Goal: Feedback & Contribution: Submit feedback/report problem

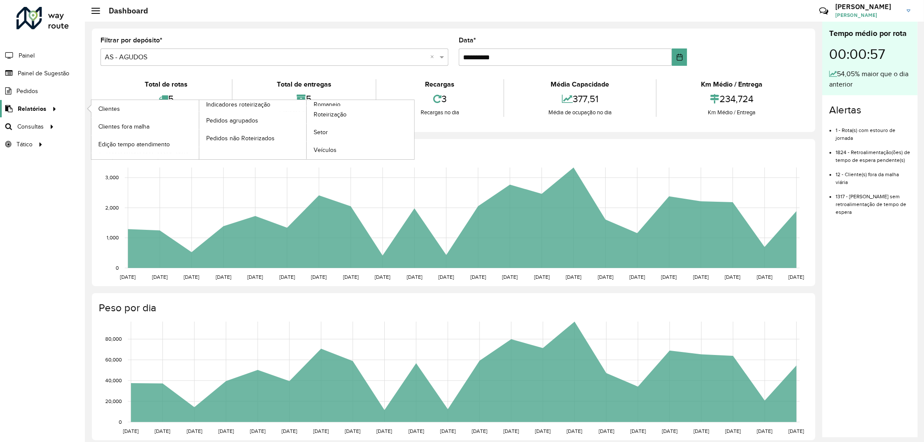
click at [46, 110] on div at bounding box center [52, 108] width 13 height 9
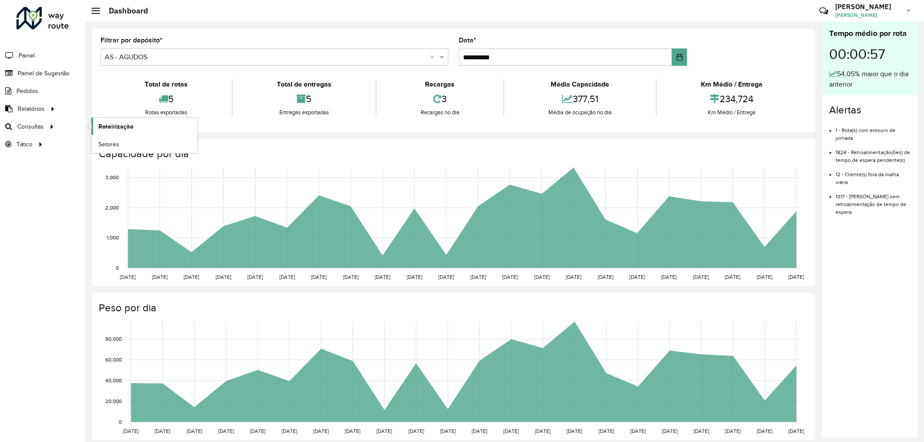
click at [113, 125] on span "Roteirização" at bounding box center [115, 126] width 35 height 9
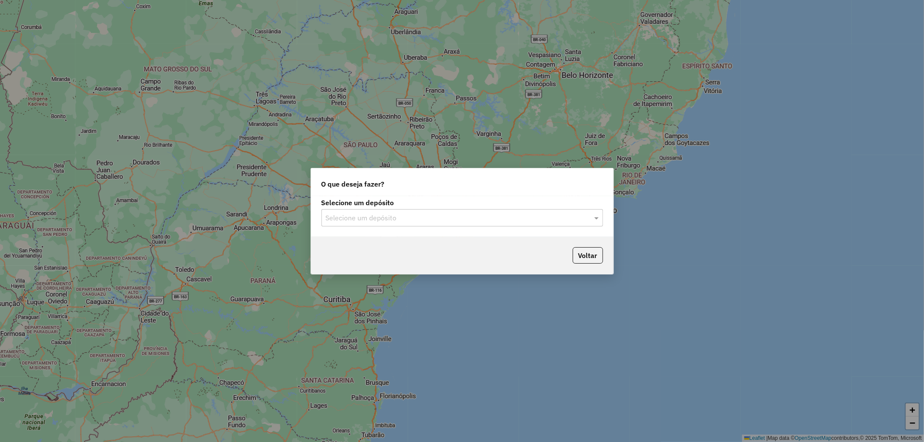
click at [445, 210] on div "Selecione um depósito" at bounding box center [462, 217] width 282 height 17
click at [343, 257] on span "CDD Agudos" at bounding box center [344, 256] width 39 height 7
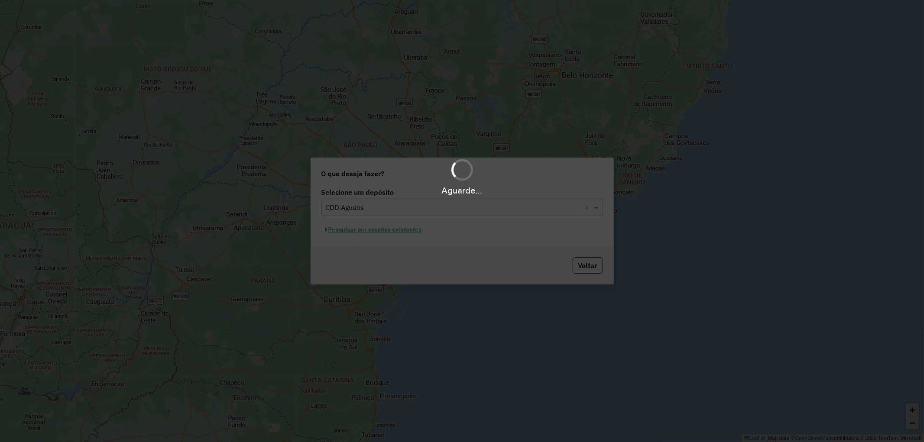
click at [405, 230] on div "Aguarde..." at bounding box center [462, 221] width 924 height 442
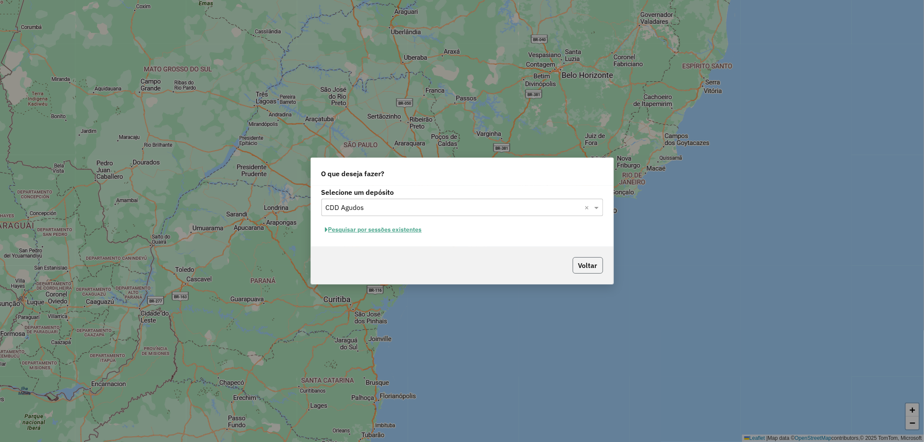
click at [591, 266] on button "Voltar" at bounding box center [588, 265] width 30 height 16
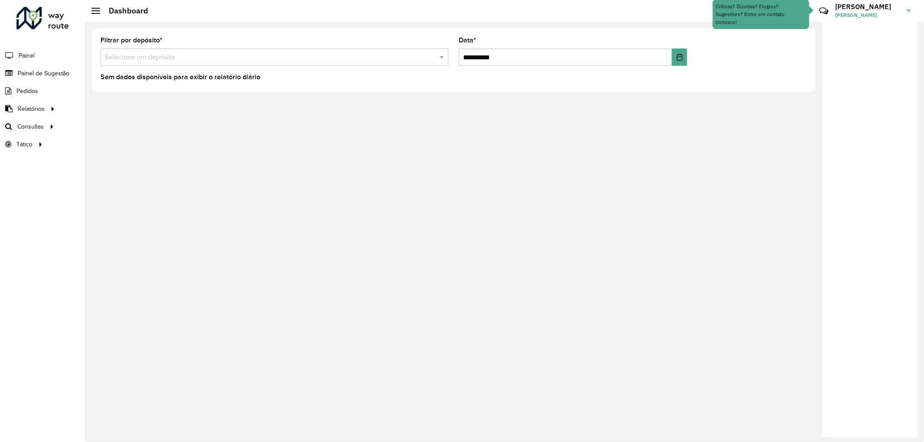
click at [375, 52] on input "text" at bounding box center [266, 57] width 322 height 10
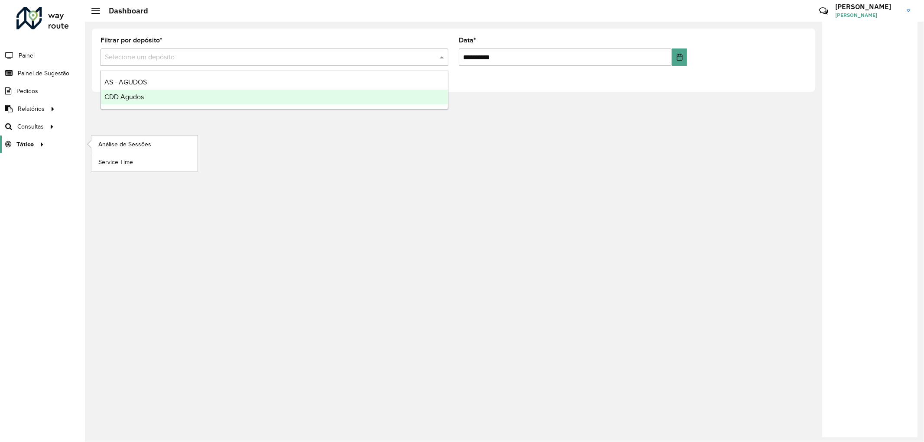
click at [25, 144] on span "Tático" at bounding box center [24, 144] width 17 height 9
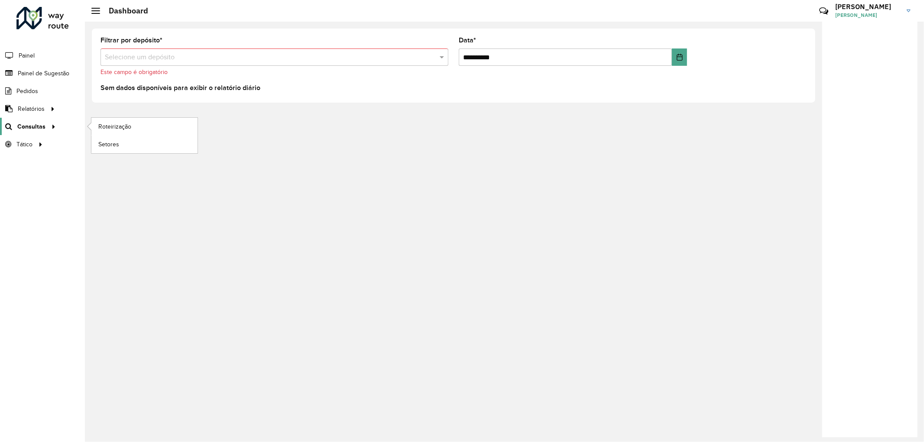
click at [33, 123] on span "Consultas" at bounding box center [31, 126] width 28 height 9
click at [119, 124] on span "Roteirização" at bounding box center [115, 126] width 35 height 9
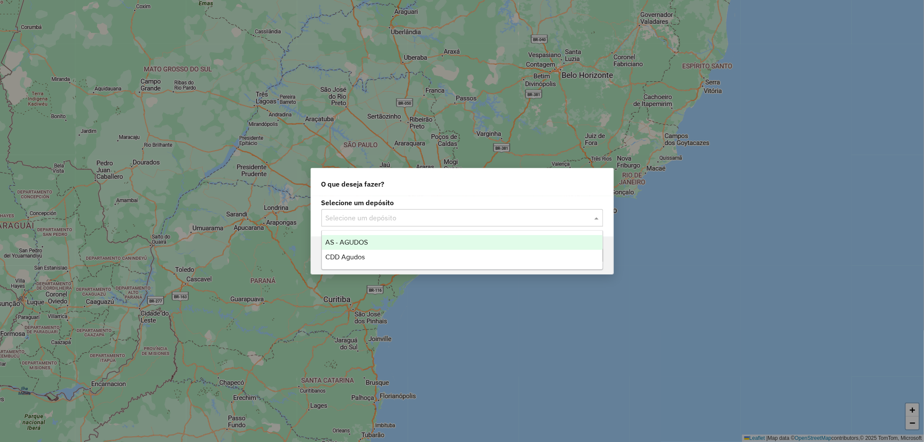
click at [432, 217] on input "text" at bounding box center [454, 218] width 256 height 10
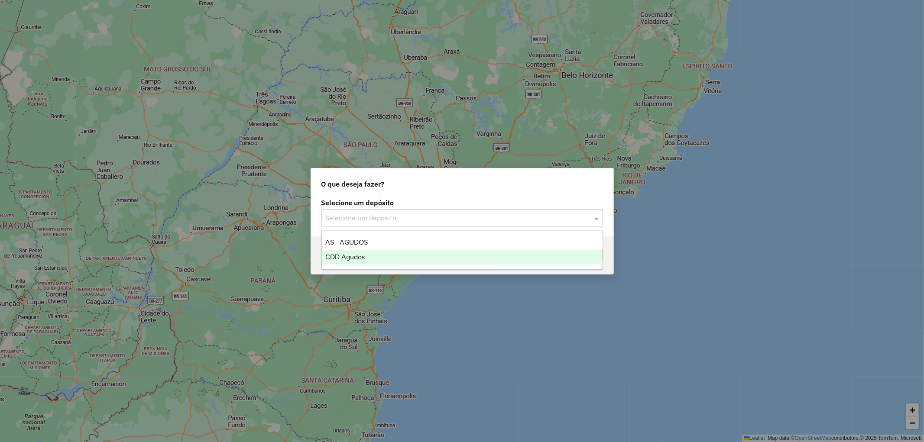
click at [357, 255] on span "CDD Agudos" at bounding box center [344, 256] width 39 height 7
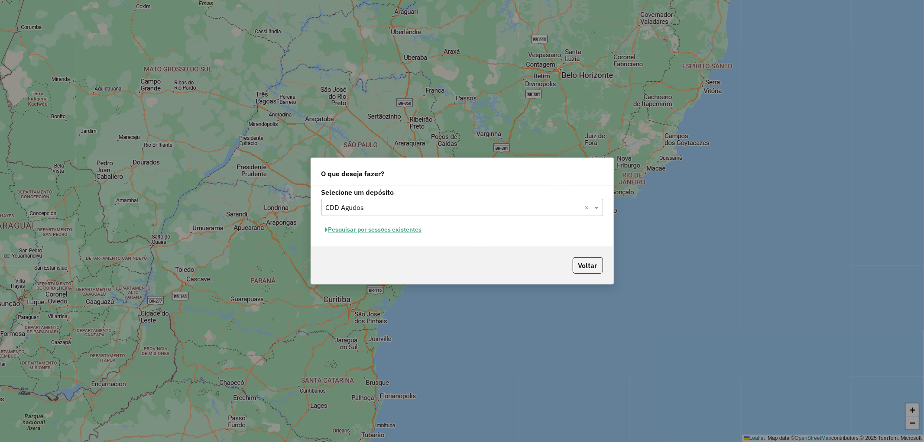
click at [399, 228] on button "Pesquisar por sessões existentes" at bounding box center [373, 229] width 104 height 13
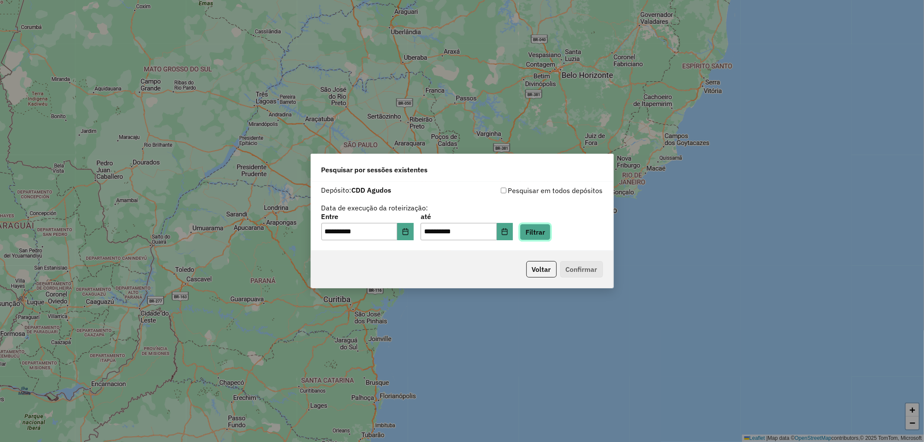
click at [551, 229] on button "Filtrar" at bounding box center [535, 232] width 31 height 16
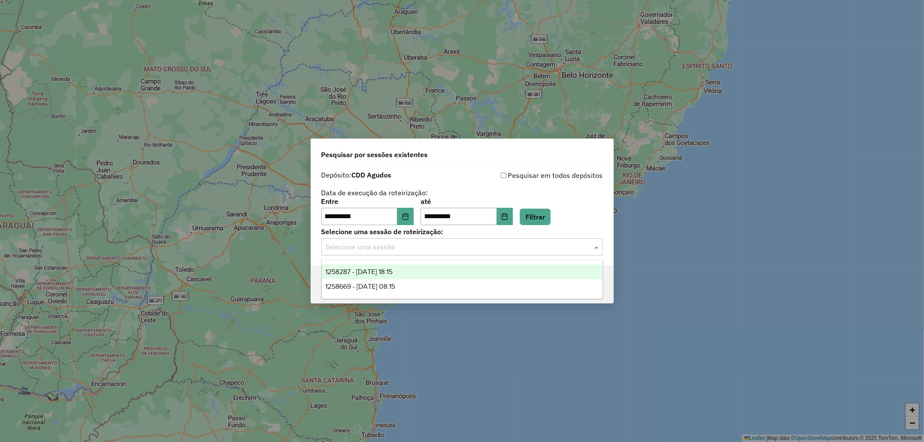
click at [582, 243] on div at bounding box center [462, 246] width 282 height 11
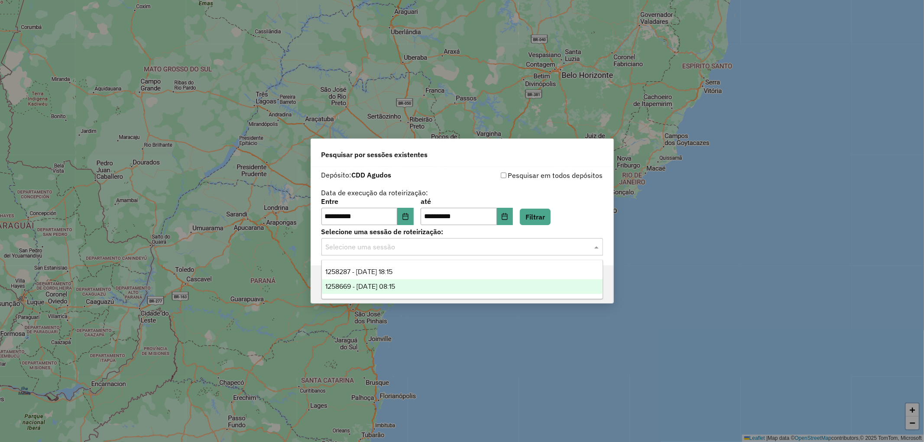
click at [415, 286] on div "1258669 - 03/09/2025 08:15" at bounding box center [462, 286] width 281 height 15
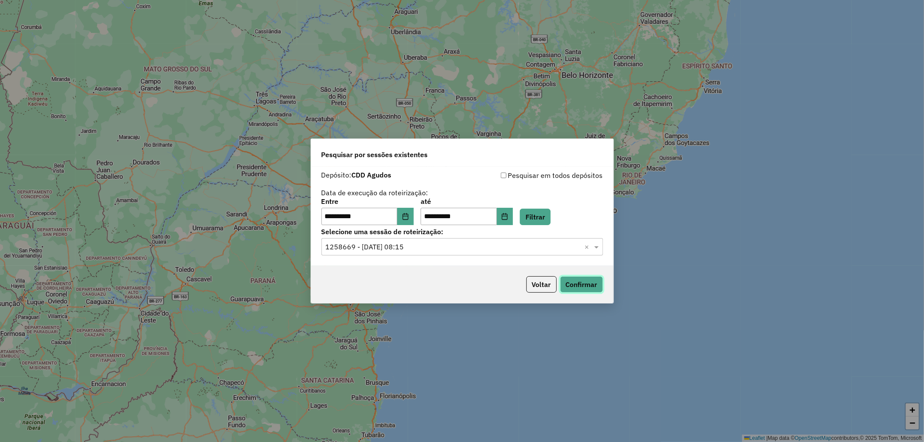
click at [598, 288] on button "Confirmar" at bounding box center [581, 284] width 43 height 16
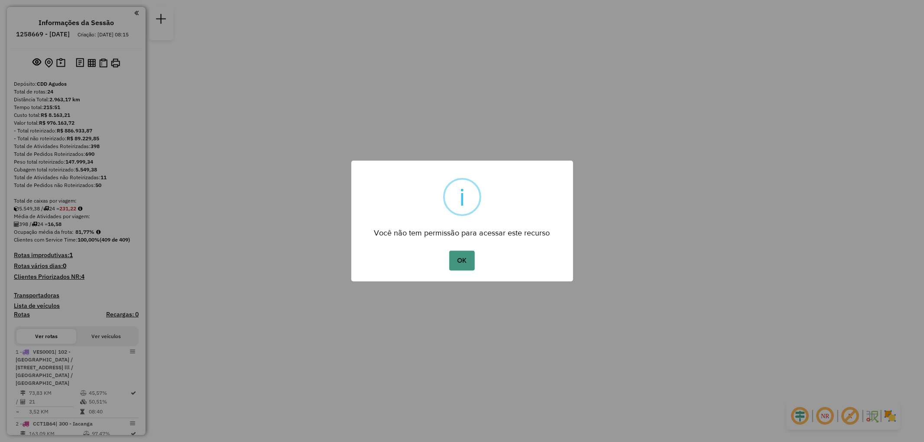
click at [462, 259] on button "OK" at bounding box center [462, 261] width 26 height 20
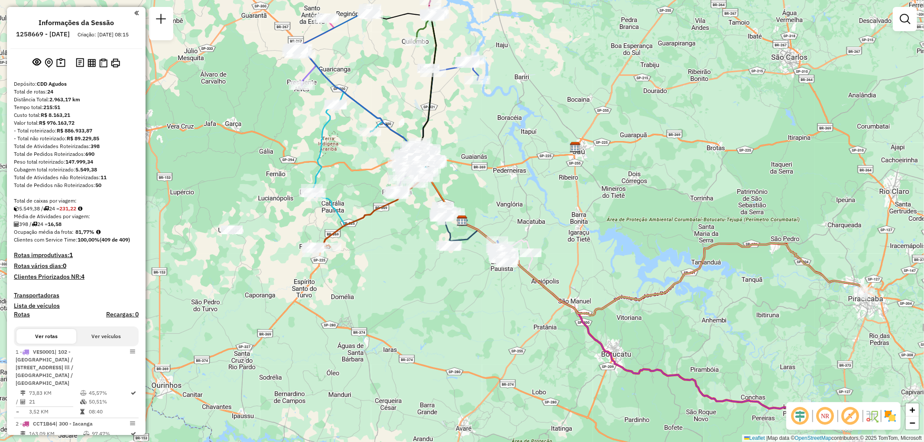
click at [616, 143] on div "Janela de atendimento Grade de atendimento Capacidade Transportadoras Veículos …" at bounding box center [462, 221] width 924 height 442
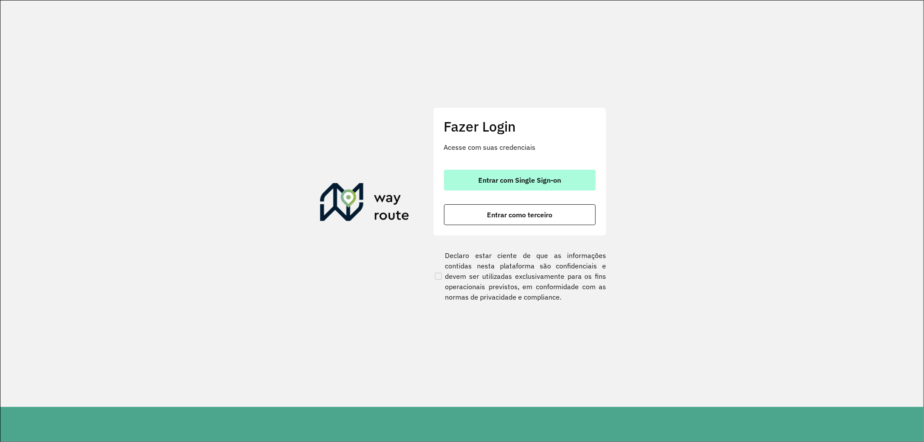
click at [537, 170] on button "Entrar com Single Sign-on" at bounding box center [520, 180] width 152 height 21
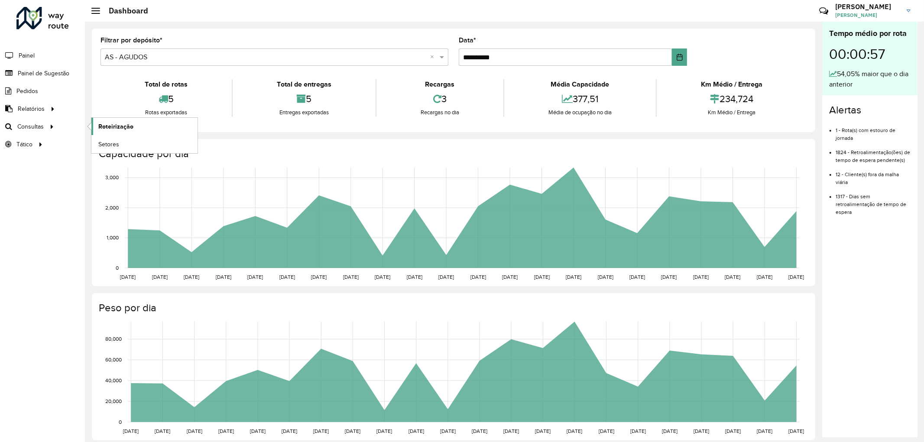
click at [122, 123] on span "Roteirização" at bounding box center [115, 126] width 35 height 9
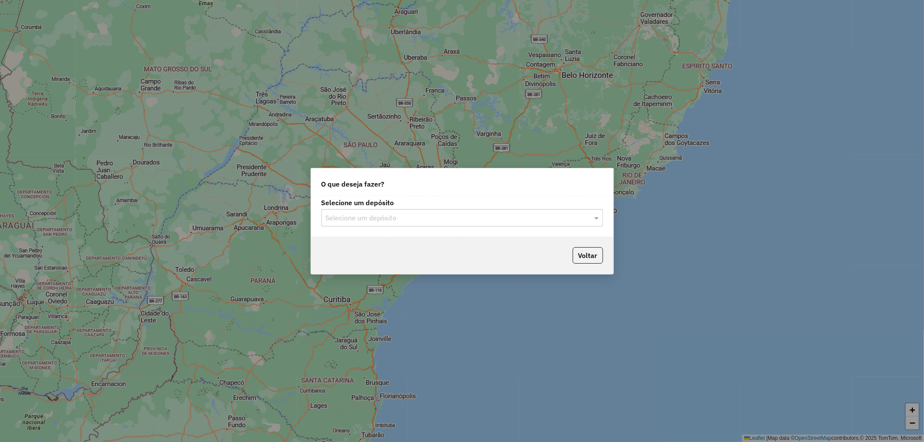
click at [454, 217] on input "text" at bounding box center [454, 218] width 256 height 10
click at [349, 256] on span "CDD Agudos" at bounding box center [344, 256] width 39 height 7
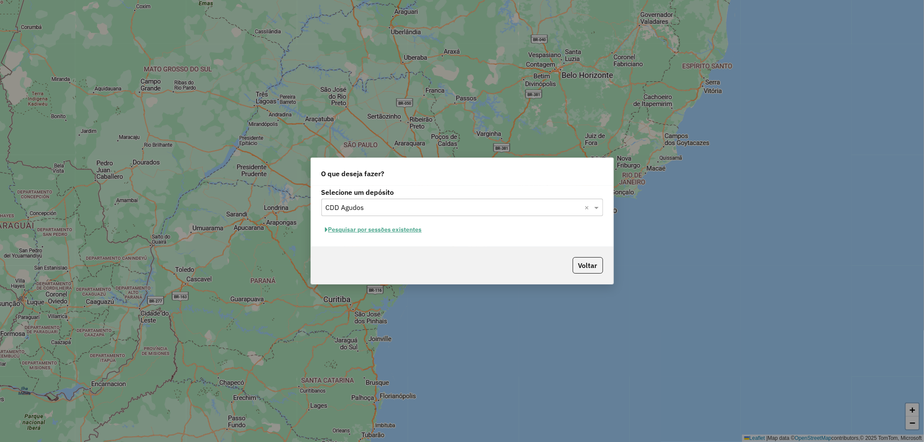
click at [407, 233] on button "Pesquisar por sessões existentes" at bounding box center [373, 229] width 104 height 13
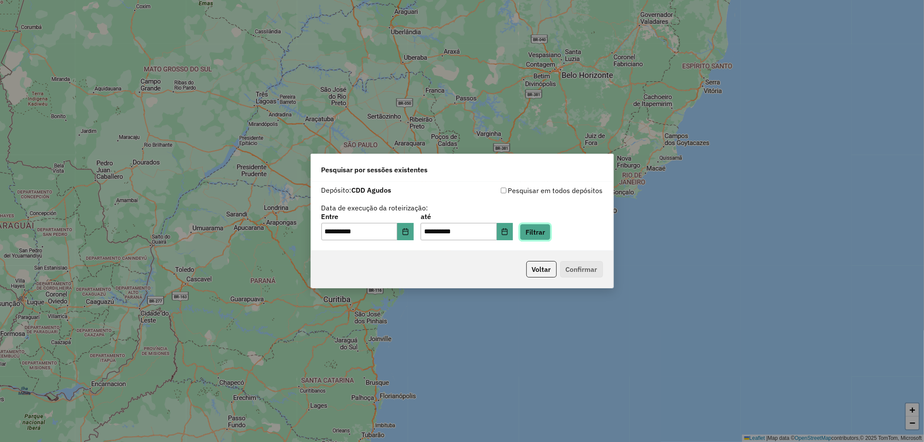
click at [548, 232] on button "Filtrar" at bounding box center [535, 232] width 31 height 16
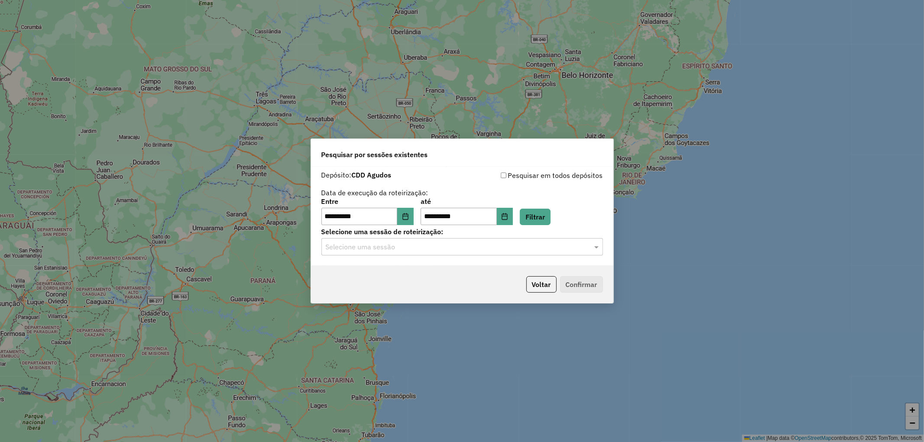
click at [582, 287] on p-footer "Voltar Confirmar" at bounding box center [563, 284] width 80 height 16
click at [523, 250] on input "text" at bounding box center [454, 247] width 256 height 10
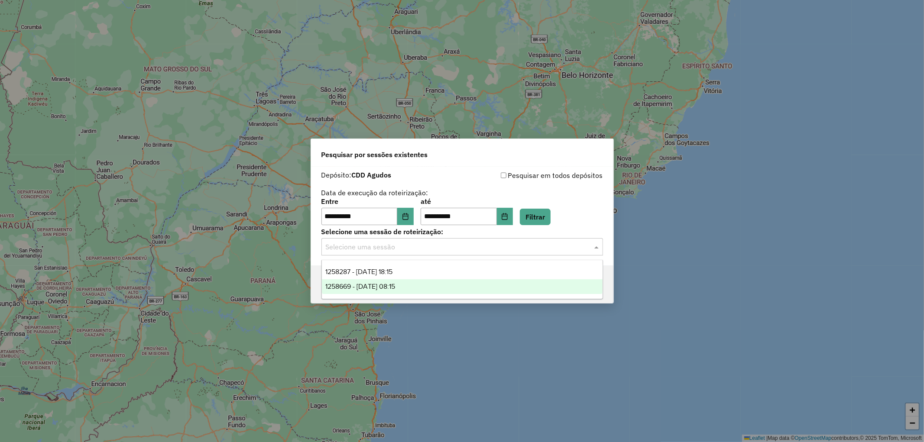
click at [383, 284] on span "1258669 - 03/09/2025 08:15" at bounding box center [360, 286] width 70 height 7
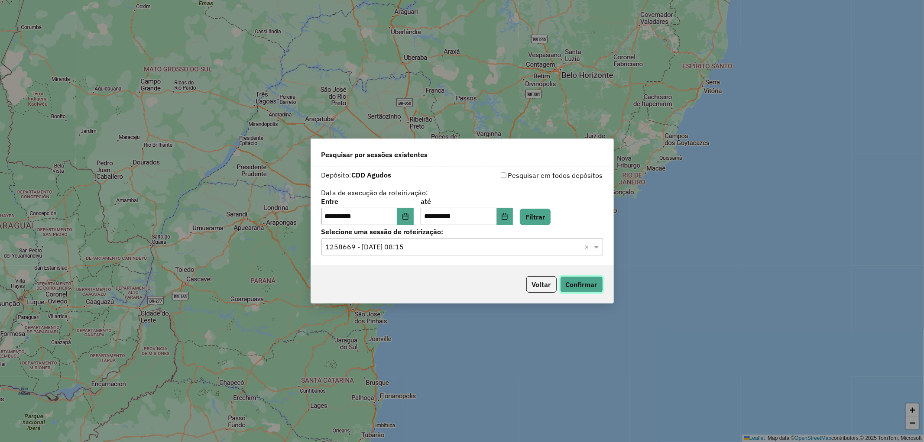
click at [585, 278] on button "Confirmar" at bounding box center [581, 284] width 43 height 16
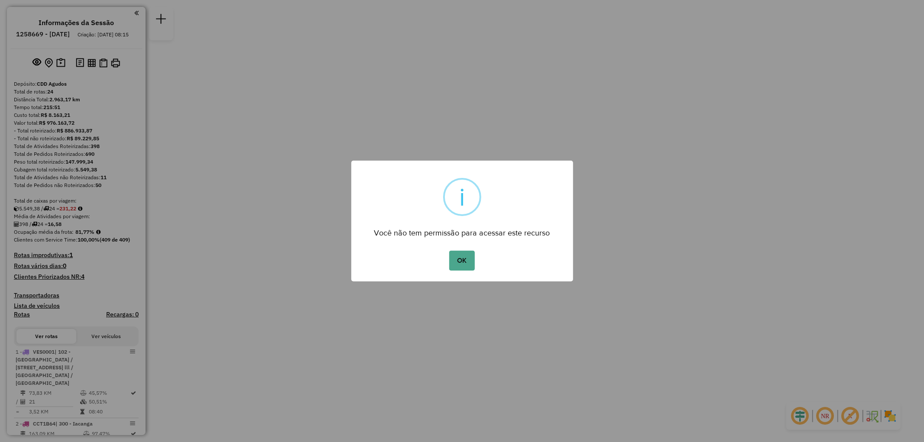
click at [476, 259] on div "OK No Cancel" at bounding box center [462, 261] width 222 height 24
click at [460, 256] on button "OK" at bounding box center [462, 261] width 26 height 20
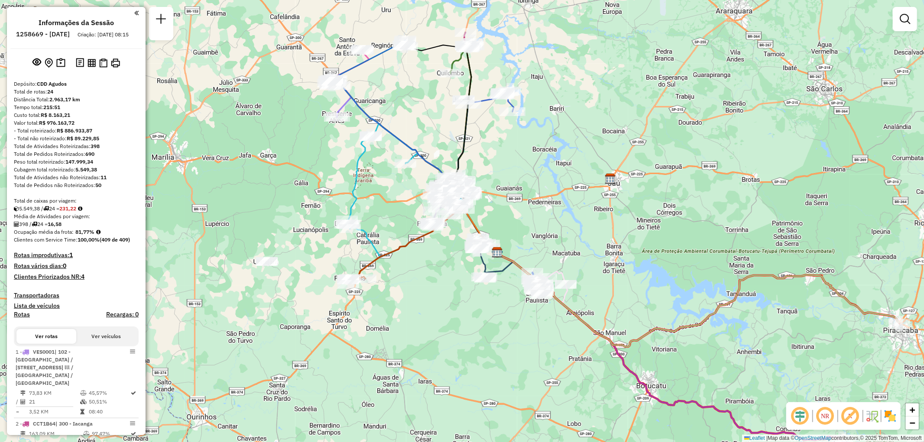
drag, startPoint x: 494, startPoint y: 187, endPoint x: 548, endPoint y: 237, distance: 74.2
click at [548, 237] on div "Janela de atendimento Grade de atendimento Capacidade Transportadoras Veículos …" at bounding box center [462, 221] width 924 height 442
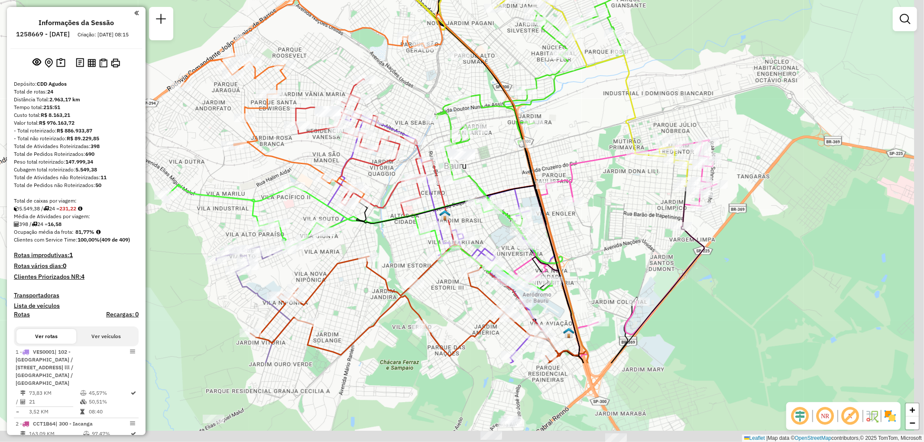
drag, startPoint x: 631, startPoint y: 317, endPoint x: 391, endPoint y: 166, distance: 283.4
click at [392, 166] on icon at bounding box center [439, 237] width 230 height 251
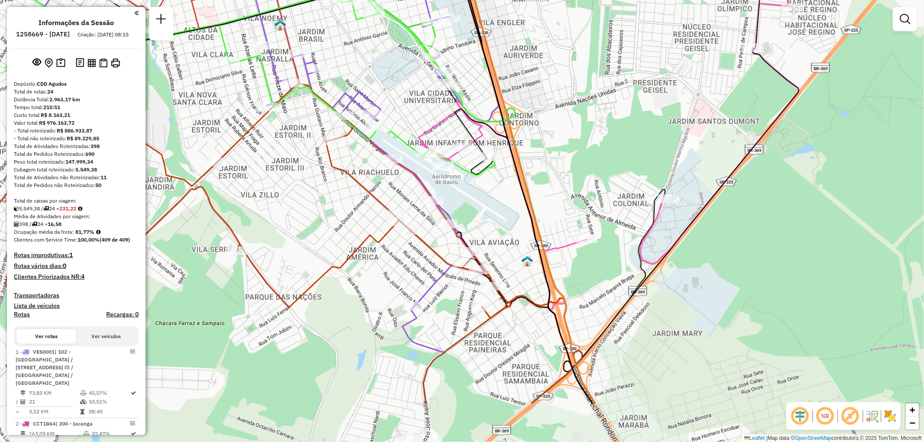
drag, startPoint x: 549, startPoint y: 311, endPoint x: 499, endPoint y: 228, distance: 96.8
click at [499, 228] on div "Rota 3 - Placa EGI8G53 10882714 - BRASASUL CHURRASCARI Rota 3 - Placa EGI8G53 1…" at bounding box center [462, 221] width 924 height 442
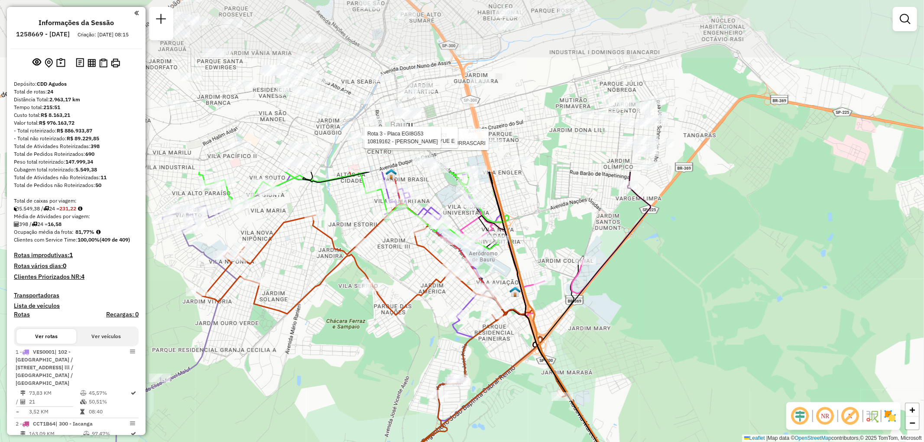
drag, startPoint x: 407, startPoint y: 153, endPoint x: 452, endPoint y: 374, distance: 225.8
click at [451, 374] on div "Rota 3 - Placa EGI8G53 10882714 - BRASASUL CHURRASCARI Rota 3 - Placa EGI8G53 1…" at bounding box center [462, 221] width 924 height 442
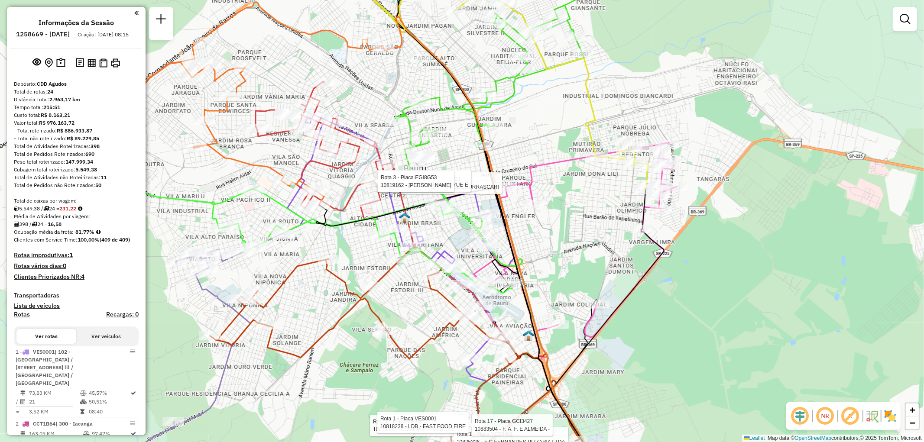
drag, startPoint x: 499, startPoint y: 223, endPoint x: 512, endPoint y: 271, distance: 49.7
click at [512, 271] on icon at bounding box center [561, 383] width 151 height 283
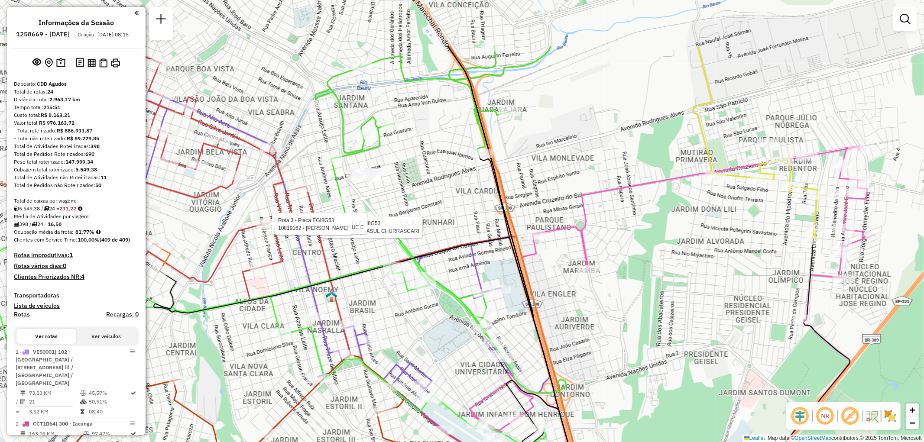
drag, startPoint x: 414, startPoint y: 211, endPoint x: 412, endPoint y: 301, distance: 90.5
click at [412, 301] on div "Rota 3 - Placa EGI8G53 10882714 - BRASASUL CHURRASCARI Rota 3 - Placa EGI8G53 1…" at bounding box center [462, 221] width 924 height 442
click at [321, 258] on icon at bounding box center [263, 255] width 462 height 463
select select "**********"
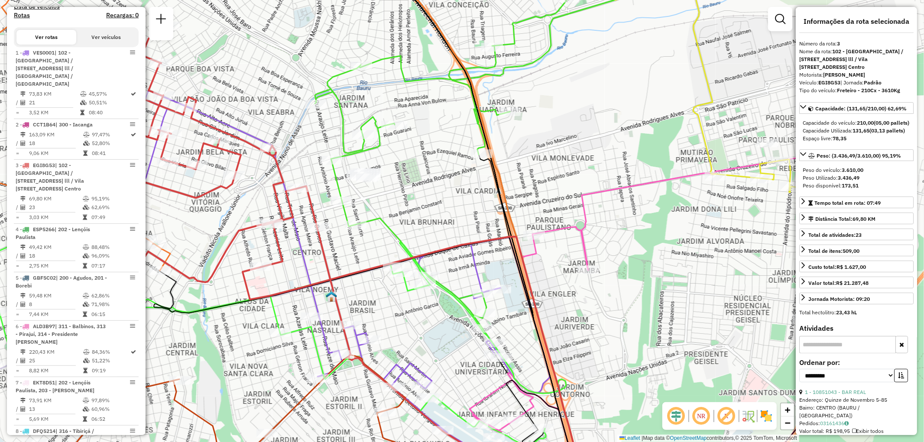
scroll to position [460, 0]
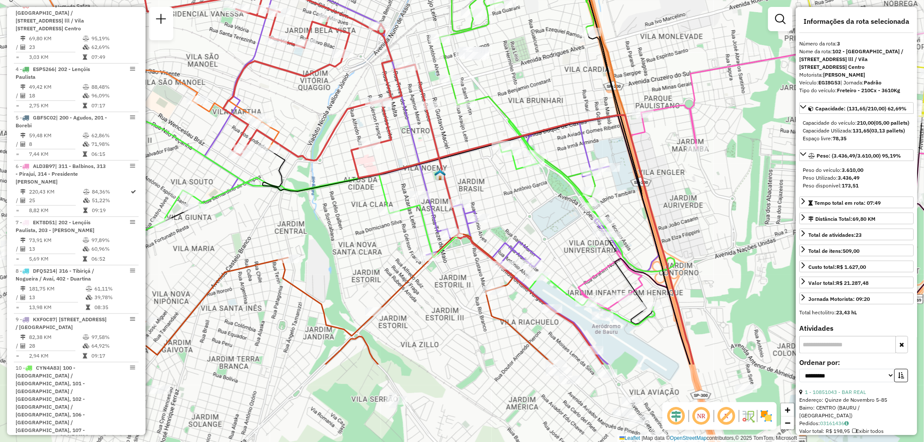
drag, startPoint x: 487, startPoint y: 214, endPoint x: 596, endPoint y: 92, distance: 163.2
click at [596, 92] on div "Janela de atendimento Grade de atendimento Capacidade Transportadoras Veículos …" at bounding box center [462, 221] width 924 height 442
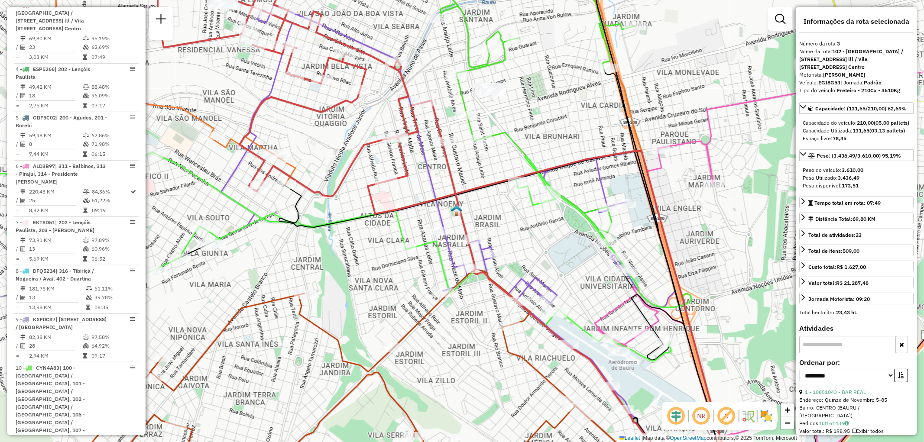
drag, startPoint x: 363, startPoint y: 240, endPoint x: 379, endPoint y: 276, distance: 39.5
click at [379, 276] on div "Janela de atendimento Grade de atendimento Capacidade Transportadoras Veículos …" at bounding box center [462, 221] width 924 height 442
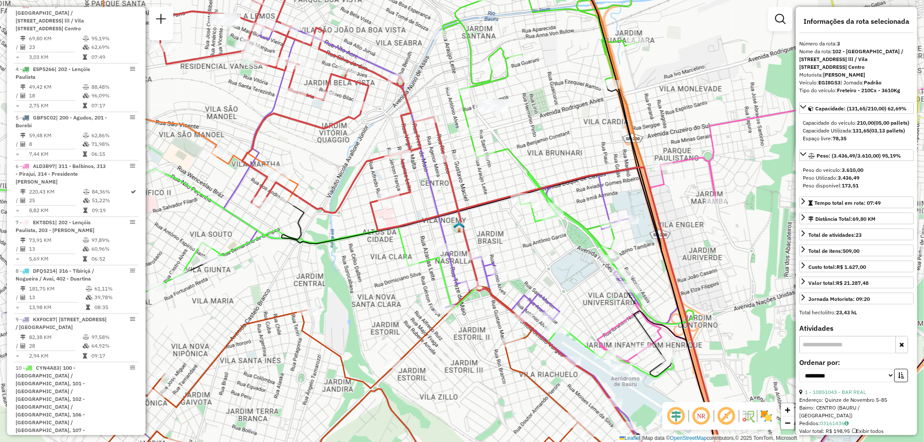
drag, startPoint x: 447, startPoint y: 178, endPoint x: 450, endPoint y: 195, distance: 16.7
click at [450, 195] on icon at bounding box center [413, 225] width 506 height 506
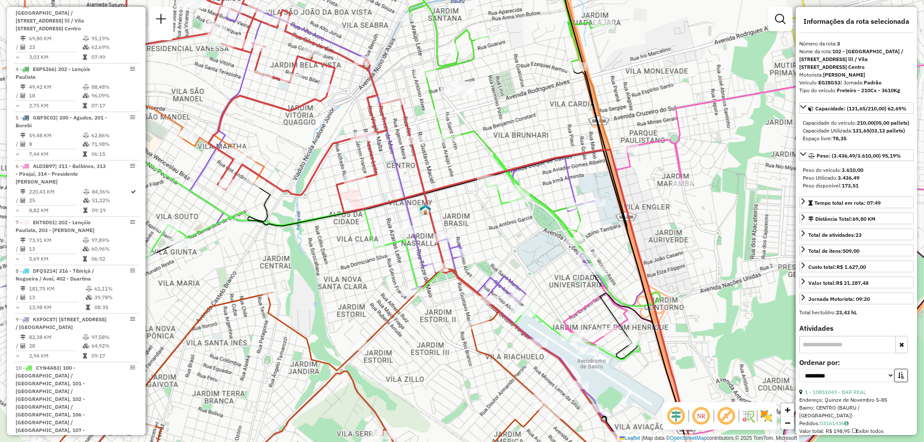
drag, startPoint x: 526, startPoint y: 259, endPoint x: 492, endPoint y: 241, distance: 38.2
click at [492, 241] on div "Janela de atendimento Grade de atendimento Capacidade Transportadoras Veículos …" at bounding box center [462, 221] width 924 height 442
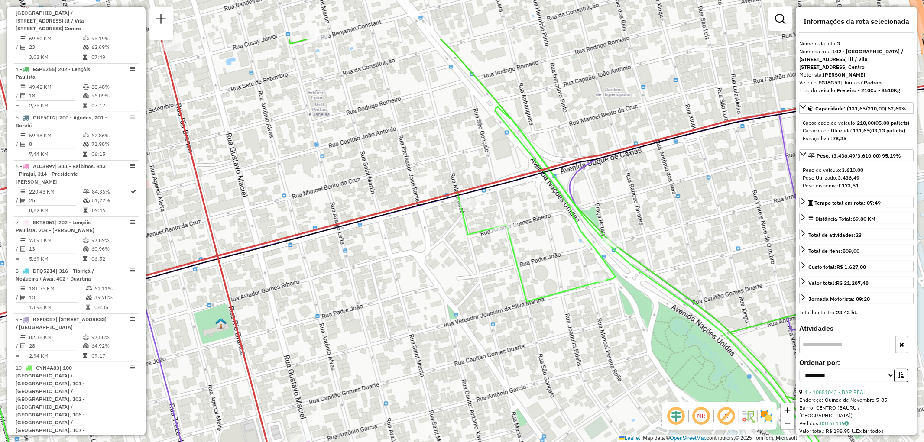
drag, startPoint x: 483, startPoint y: 183, endPoint x: 462, endPoint y: 266, distance: 85.7
click at [462, 266] on div "Janela de atendimento Grade de atendimento Capacidade Transportadoras Veículos …" at bounding box center [462, 221] width 924 height 442
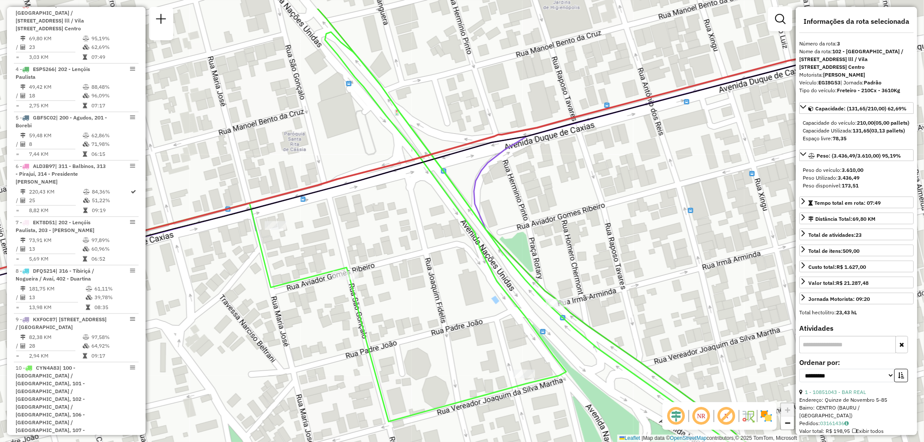
drag, startPoint x: 483, startPoint y: 198, endPoint x: 390, endPoint y: 230, distance: 98.9
click at [366, 248] on div "Janela de atendimento Grade de atendimento Capacidade Transportadoras Veículos …" at bounding box center [462, 221] width 924 height 442
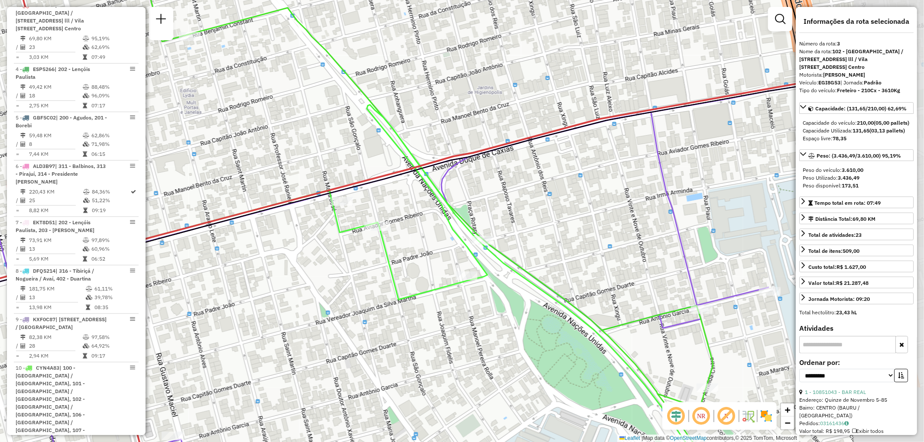
drag, startPoint x: 660, startPoint y: 211, endPoint x: 489, endPoint y: 207, distance: 171.2
click at [489, 207] on div "Janela de atendimento Grade de atendimento Capacidade Transportadoras Veículos …" at bounding box center [462, 221] width 924 height 442
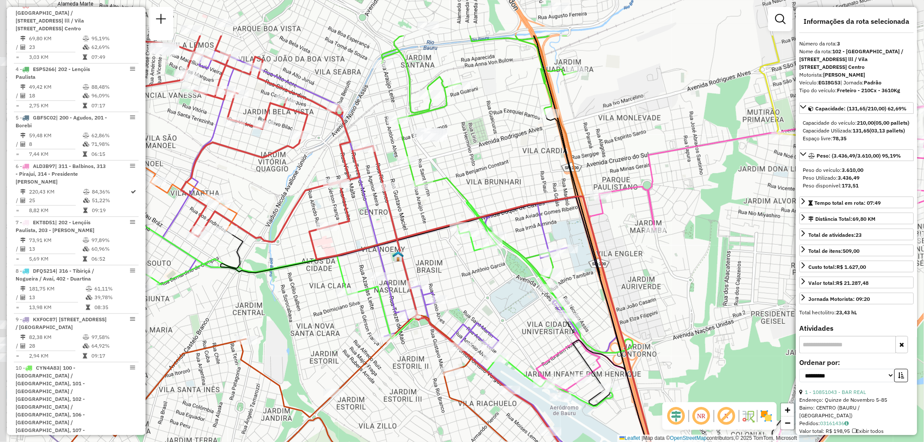
drag, startPoint x: 341, startPoint y: 222, endPoint x: 471, endPoint y: 302, distance: 152.4
click at [471, 302] on div "Janela de atendimento Grade de atendimento Capacidade Transportadoras Veículos …" at bounding box center [462, 221] width 924 height 442
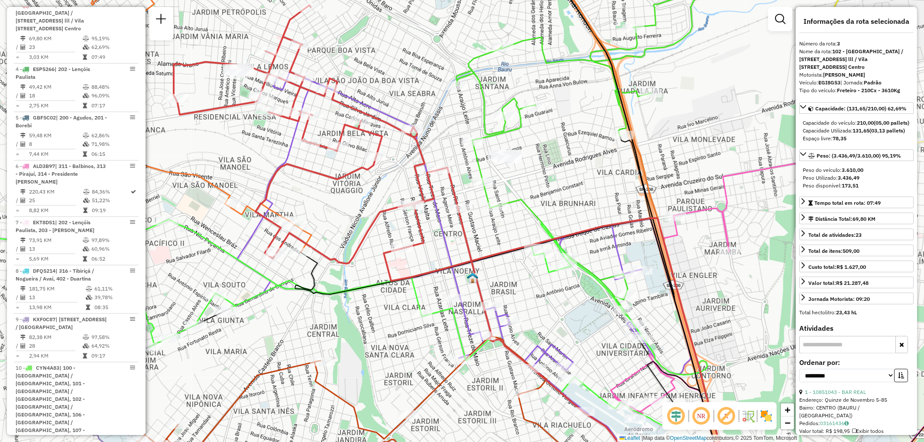
drag, startPoint x: 355, startPoint y: 255, endPoint x: 430, endPoint y: 276, distance: 77.6
click at [430, 276] on icon at bounding box center [560, 363] width 353 height 290
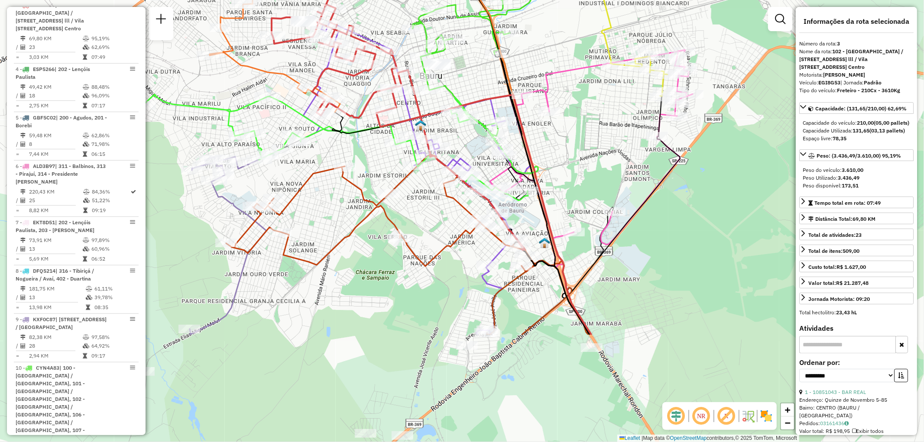
drag, startPoint x: 504, startPoint y: 279, endPoint x: 447, endPoint y: 128, distance: 161.9
click at [447, 128] on div "Janela de atendimento Grade de atendimento Capacidade Transportadoras Veículos …" at bounding box center [462, 221] width 924 height 442
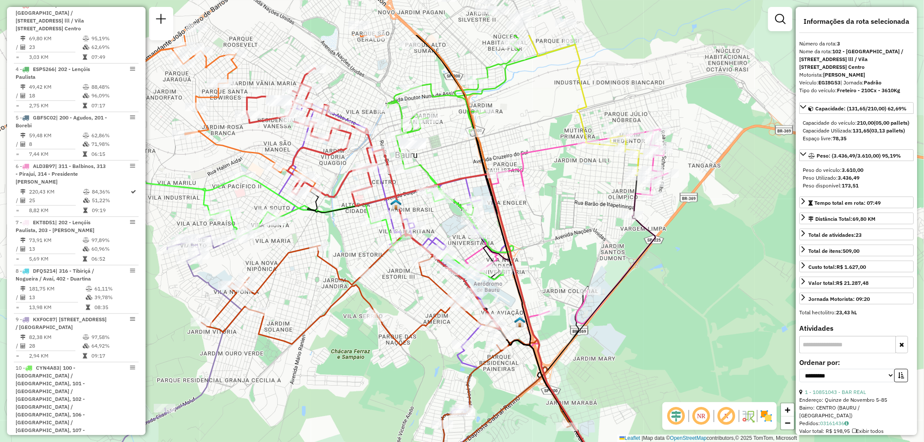
drag, startPoint x: 532, startPoint y: 164, endPoint x: 507, endPoint y: 243, distance: 83.0
click at [507, 243] on icon at bounding box center [507, 370] width 310 height 392
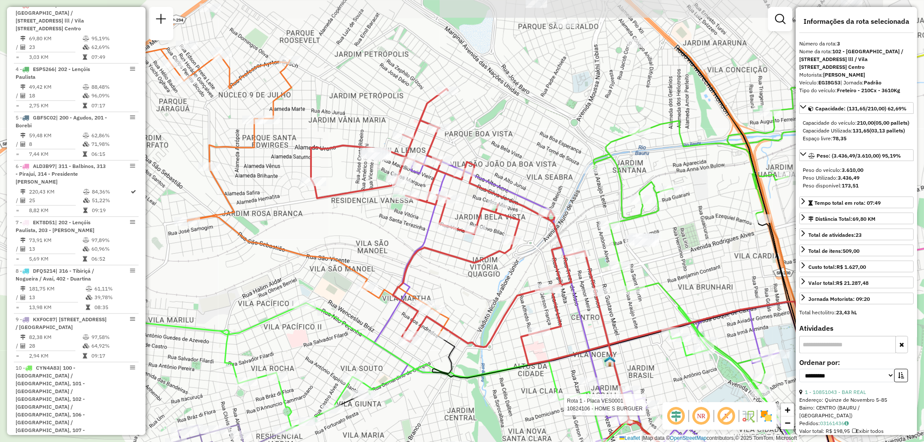
drag, startPoint x: 477, startPoint y: 215, endPoint x: 586, endPoint y: 308, distance: 142.9
click at [586, 308] on div "Rota 11 - Placa CUA6G59 10822557 - VICTOR HUGO CAMPOS D Rota 1 - Placa VES0001 …" at bounding box center [462, 221] width 924 height 442
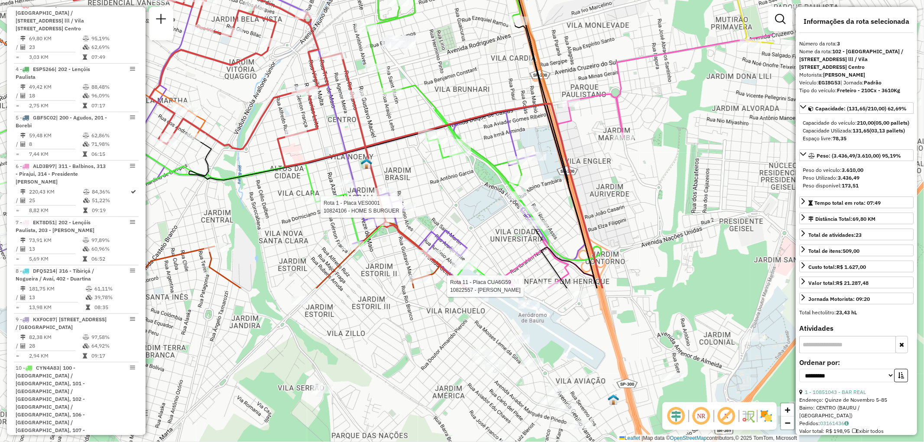
drag, startPoint x: 601, startPoint y: 304, endPoint x: 384, endPoint y: 117, distance: 286.3
click at [380, 115] on icon at bounding box center [267, 90] width 398 height 398
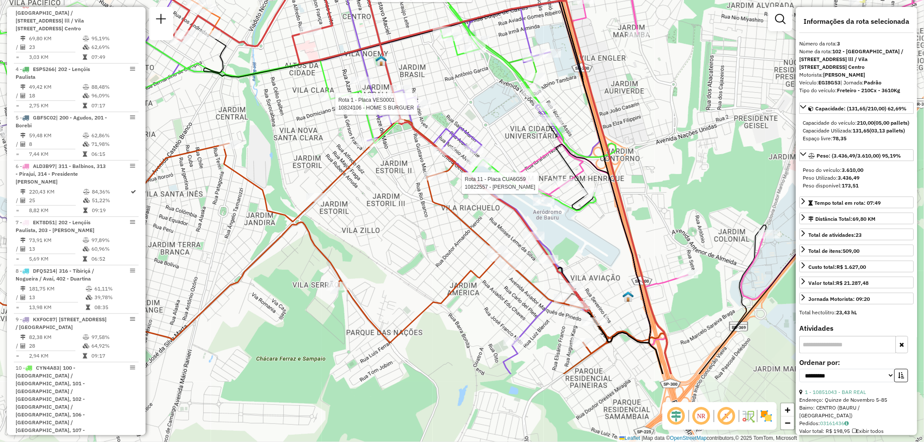
drag, startPoint x: 430, startPoint y: 335, endPoint x: 422, endPoint y: 223, distance: 112.5
click at [422, 223] on div "Rota 11 - Placa CUA6G59 10822557 - VICTOR HUGO CAMPOS D Rota 1 - Placa VES0001 …" at bounding box center [462, 221] width 924 height 442
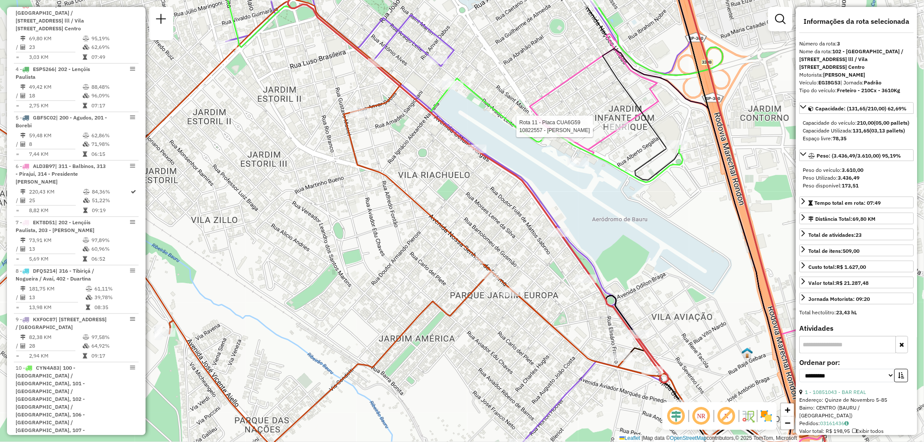
drag, startPoint x: 408, startPoint y: 226, endPoint x: 427, endPoint y: 256, distance: 35.7
click at [427, 256] on div "Rota 11 - Placa CUA6G59 10822557 - VICTOR HUGO CAMPOS D Rota 1 - Placa VES0001 …" at bounding box center [462, 221] width 924 height 442
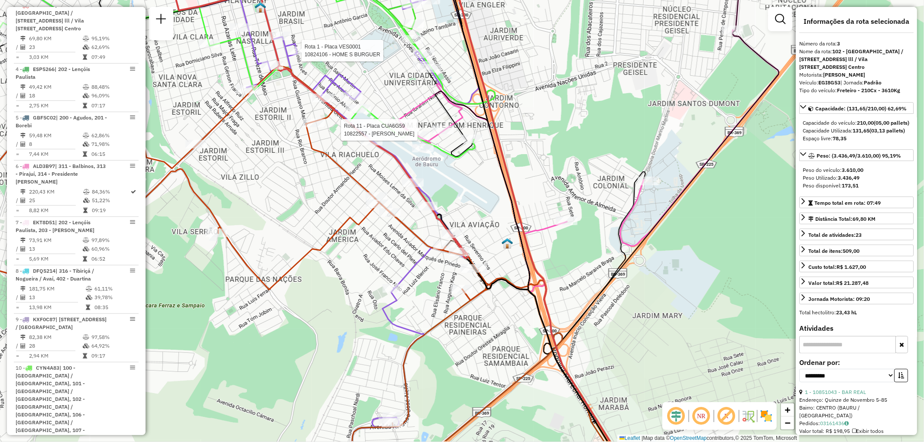
drag, startPoint x: 465, startPoint y: 297, endPoint x: 388, endPoint y: 252, distance: 88.9
click at [388, 252] on div "Rota 11 - Placa CUA6G59 10822557 - VICTOR HUGO CAMPOS D Rota 1 - Placa VES0001 …" at bounding box center [462, 221] width 924 height 442
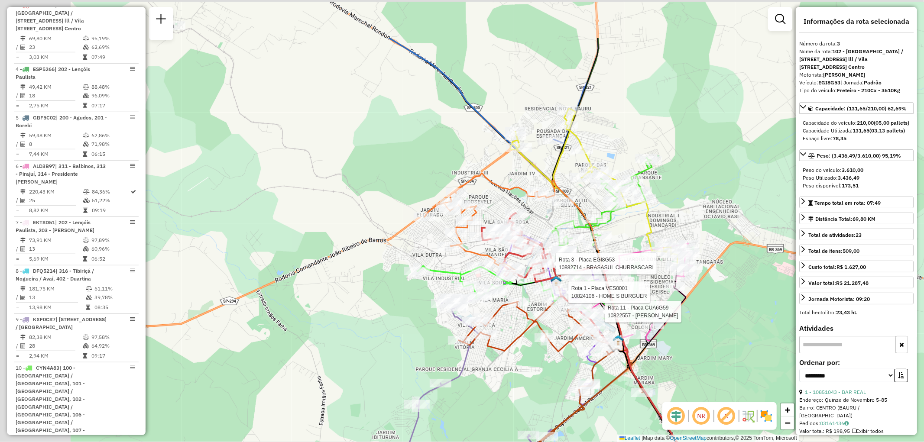
drag, startPoint x: 336, startPoint y: 223, endPoint x: 518, endPoint y: 321, distance: 206.2
click at [513, 321] on icon at bounding box center [536, 325] width 155 height 59
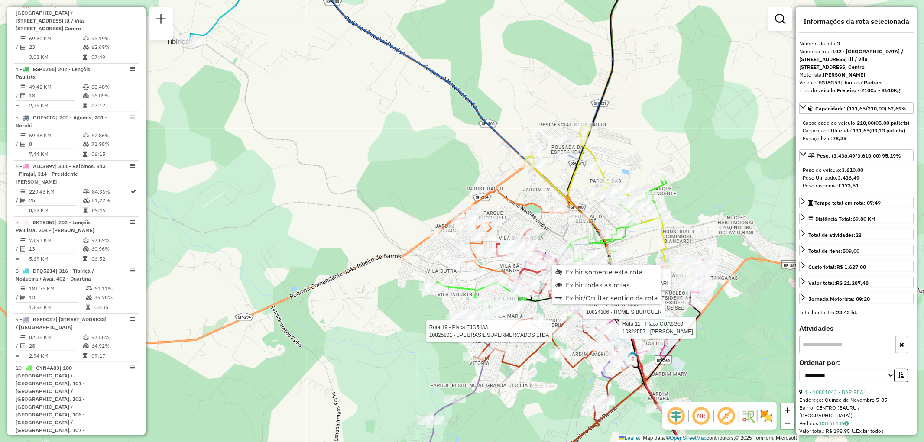
click at [379, 152] on div "Rota 11 - Placa CUA6G59 10822557 - VICTOR HUGO CAMPOS D Rota 1 - Placa VES0001 …" at bounding box center [462, 221] width 924 height 442
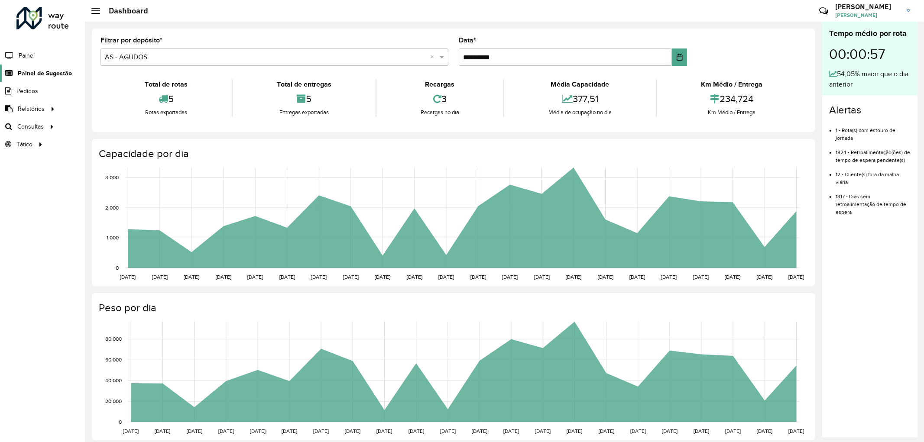
click at [55, 72] on span "Painel de Sugestão" at bounding box center [45, 73] width 54 height 9
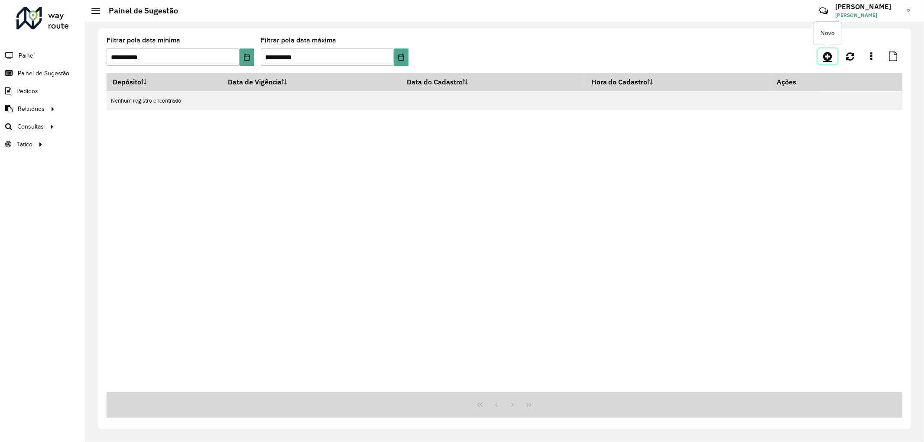
click at [828, 49] on link at bounding box center [827, 57] width 19 height 16
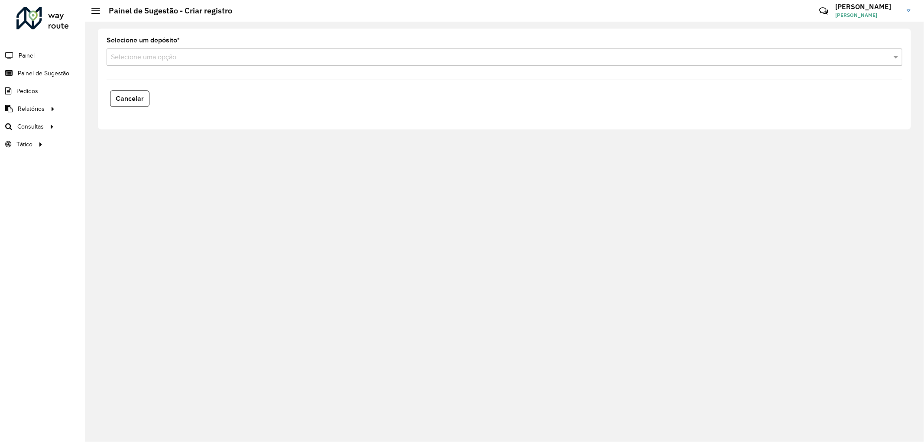
click at [221, 59] on input "text" at bounding box center [496, 57] width 770 height 10
type input "*"
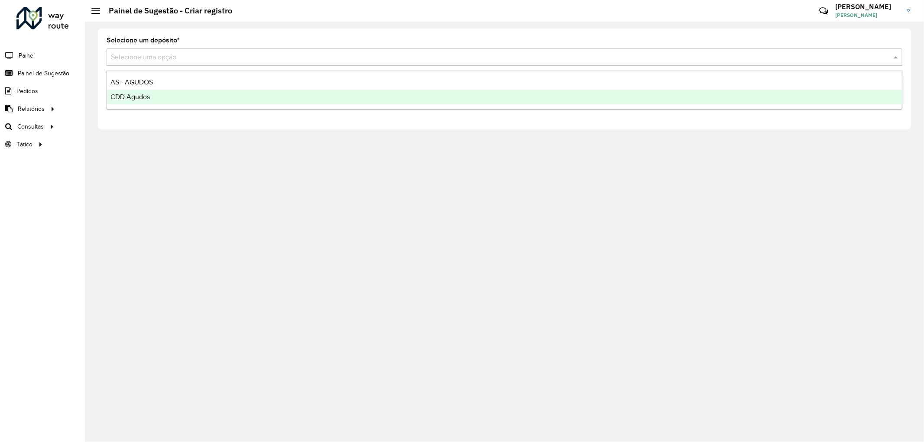
click at [132, 96] on span "CDD Agudos" at bounding box center [129, 96] width 39 height 7
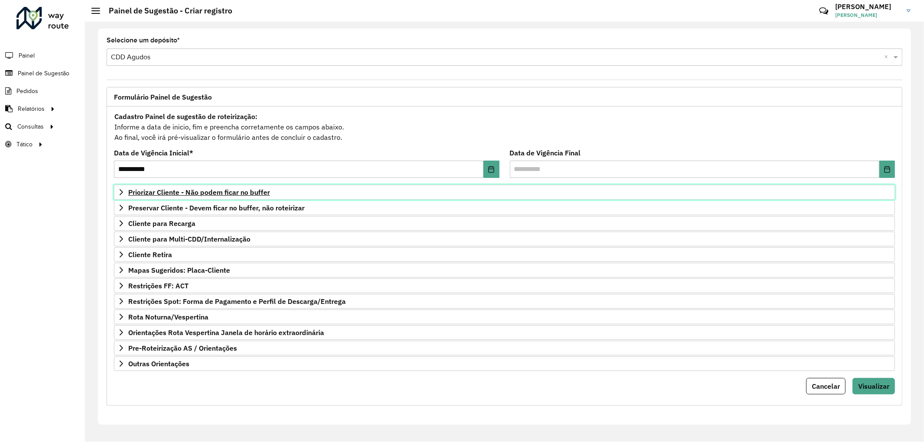
click at [245, 192] on span "Priorizar Cliente - Não podem ficar no buffer" at bounding box center [199, 192] width 142 height 7
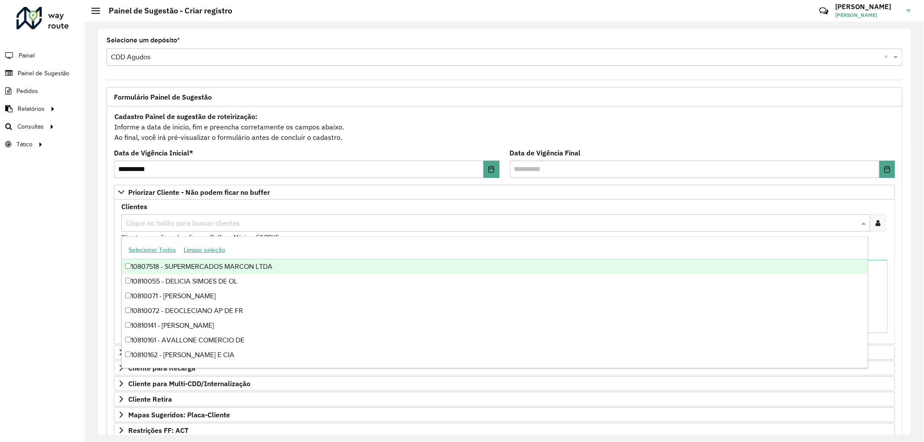
click at [158, 220] on input "text" at bounding box center [491, 223] width 736 height 10
type input "*****"
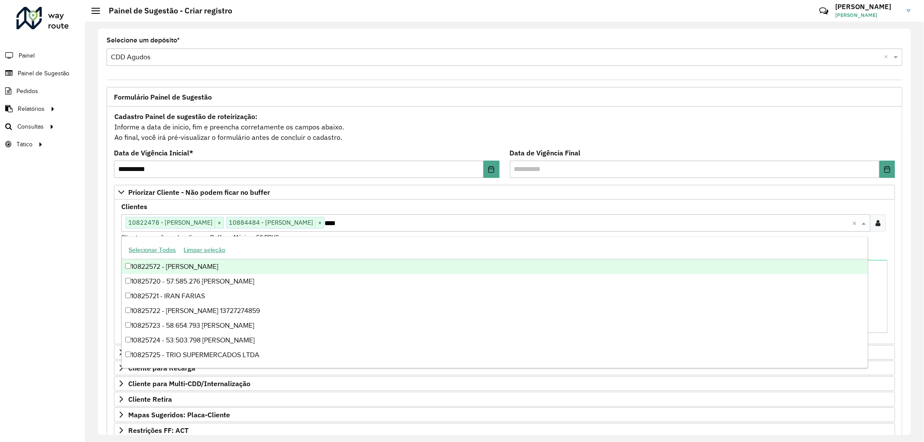
type input "*****"
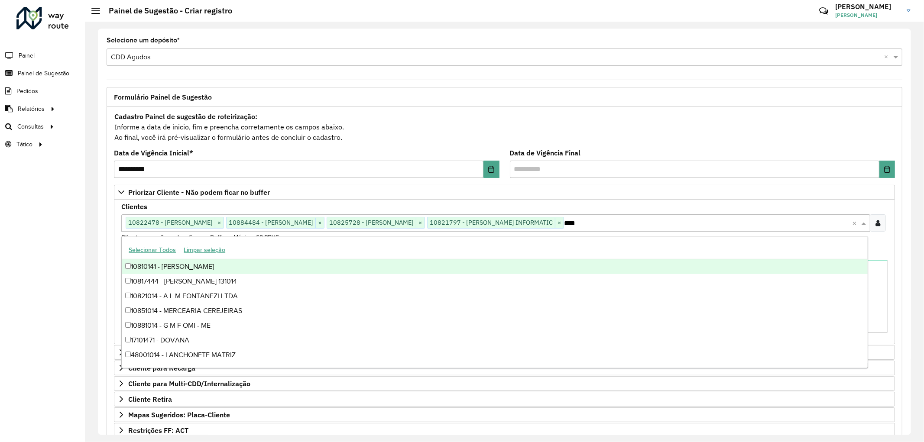
type input "*****"
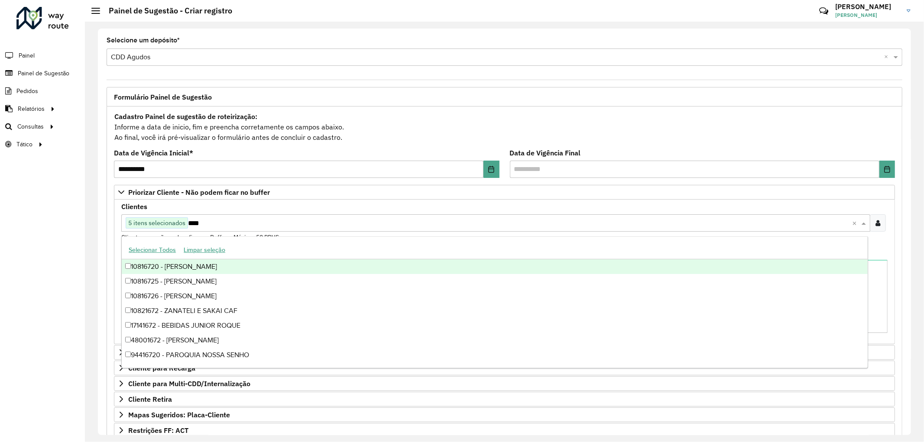
type input "*****"
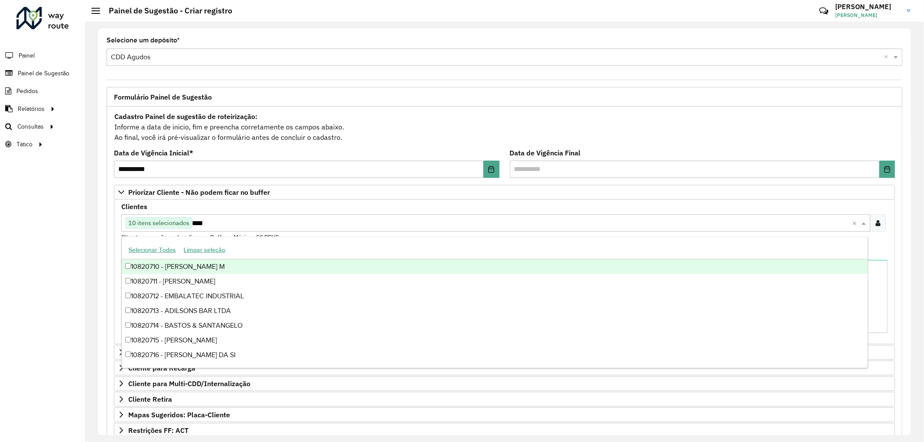
type input "*****"
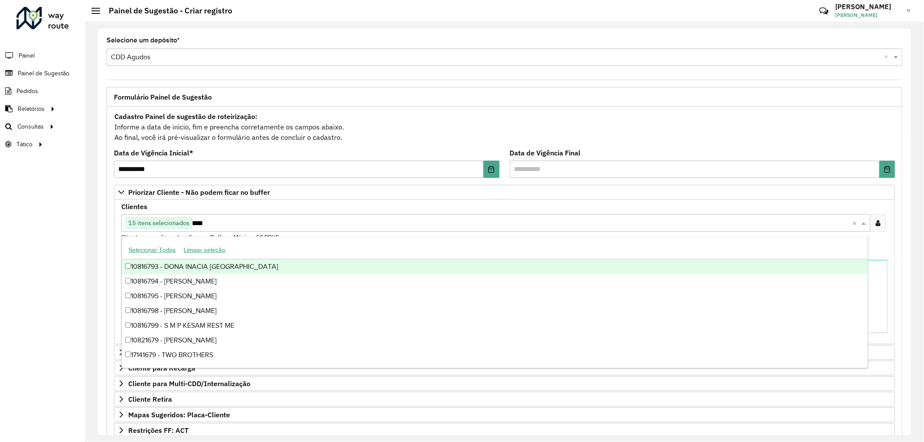
type input "*****"
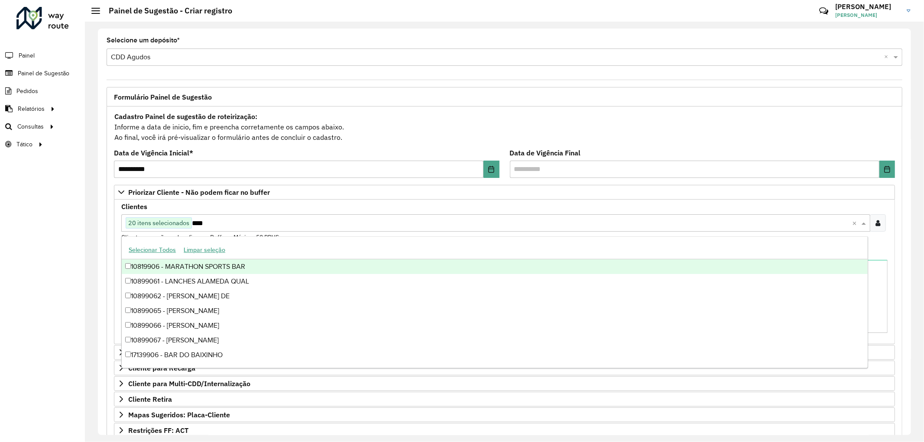
type input "*****"
click at [40, 317] on div "Roteirizador AmbevTech Painel Painel de Sugestão Pedidos Relatórios Clientes Cl…" at bounding box center [42, 221] width 85 height 442
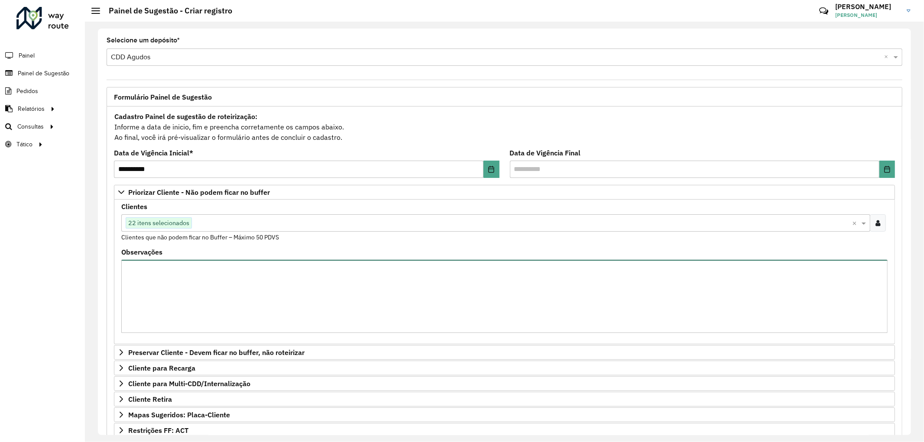
click at [298, 288] on textarea "Observações" at bounding box center [504, 296] width 766 height 73
type textarea "**********"
click at [222, 221] on input "text" at bounding box center [522, 223] width 660 height 10
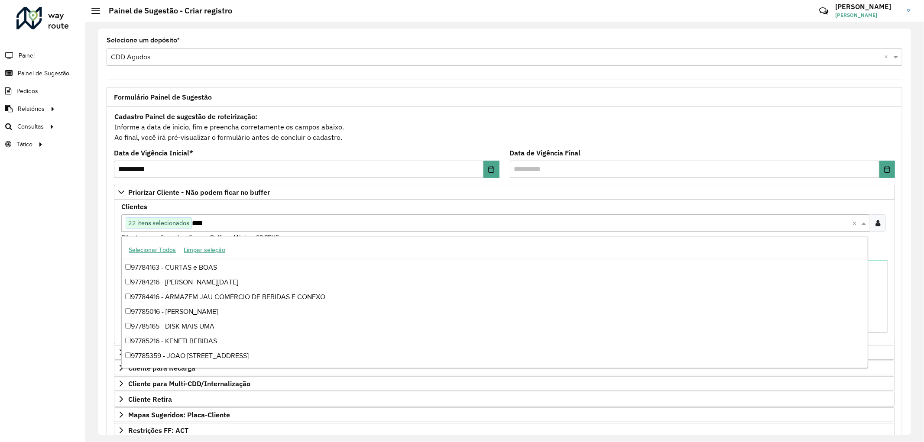
scroll to position [146, 0]
type input "*****"
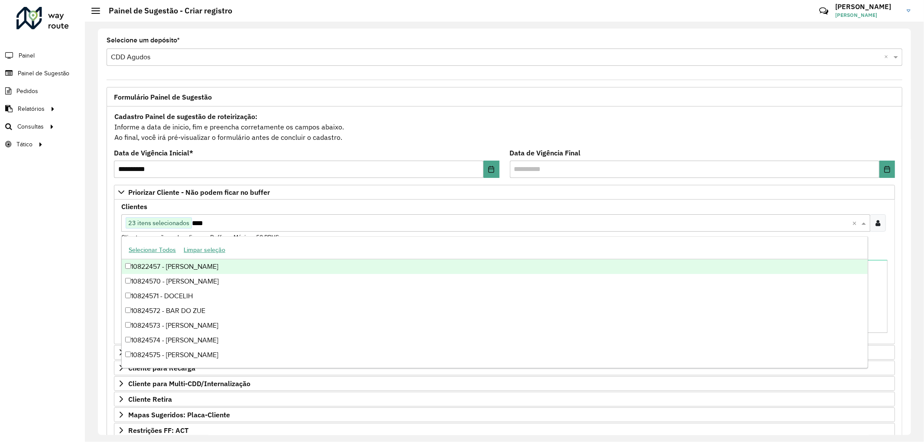
type input "*****"
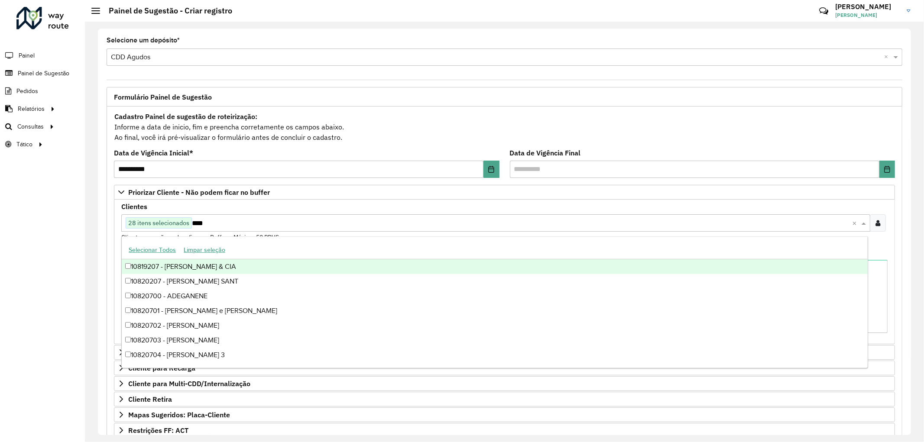
type input "*****"
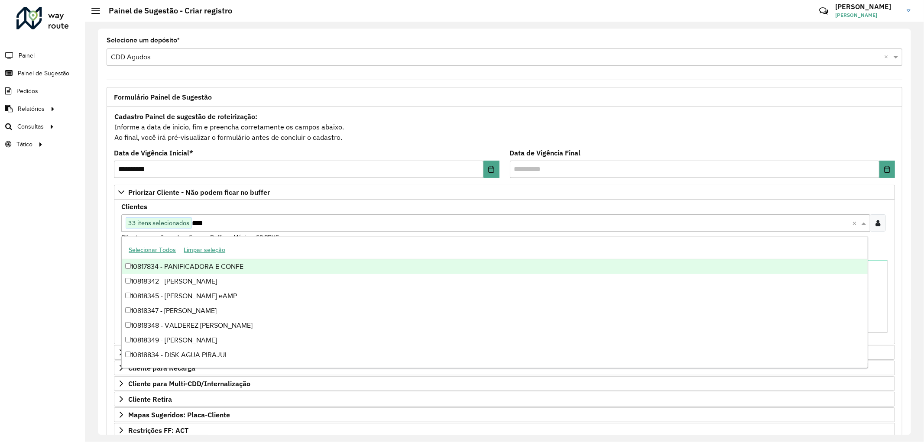
type input "*****"
type input "*"
type input "*****"
click at [51, 273] on div "Roteirizador AmbevTech Painel Painel de Sugestão Pedidos Relatórios Clientes Cl…" at bounding box center [42, 221] width 85 height 442
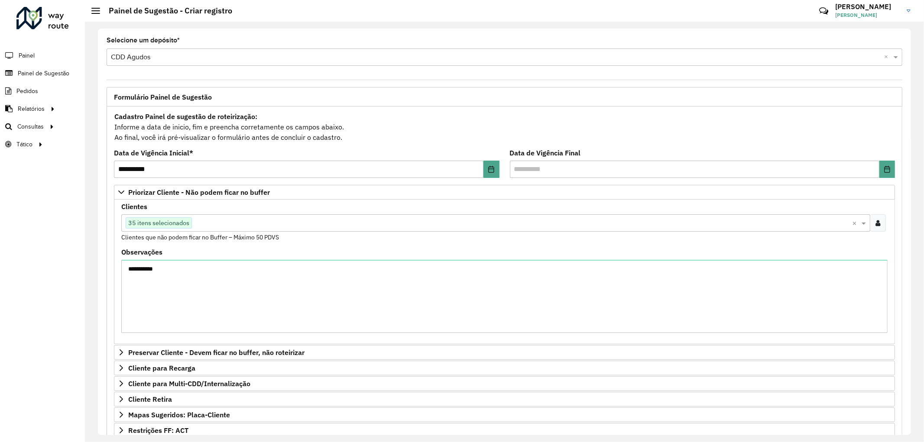
click at [84, 309] on div "Roteirizador AmbevTech Painel Painel de Sugestão Pedidos Relatórios Clientes Cl…" at bounding box center [42, 221] width 85 height 442
click at [229, 219] on input "text" at bounding box center [522, 223] width 660 height 10
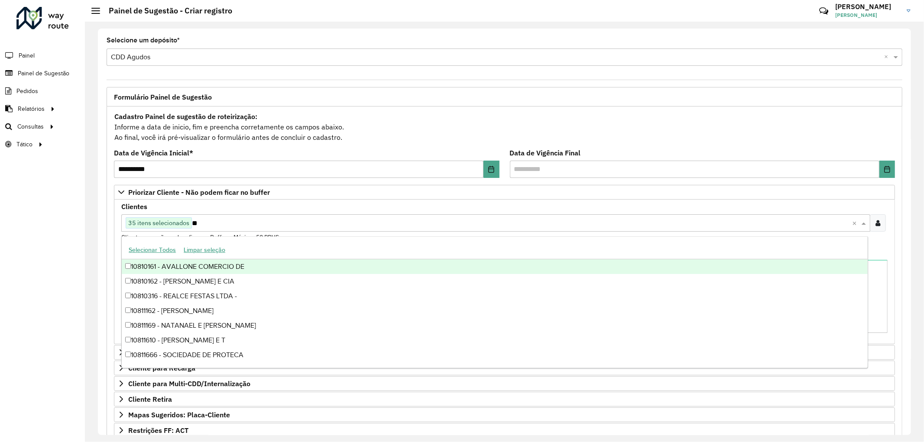
type input "*"
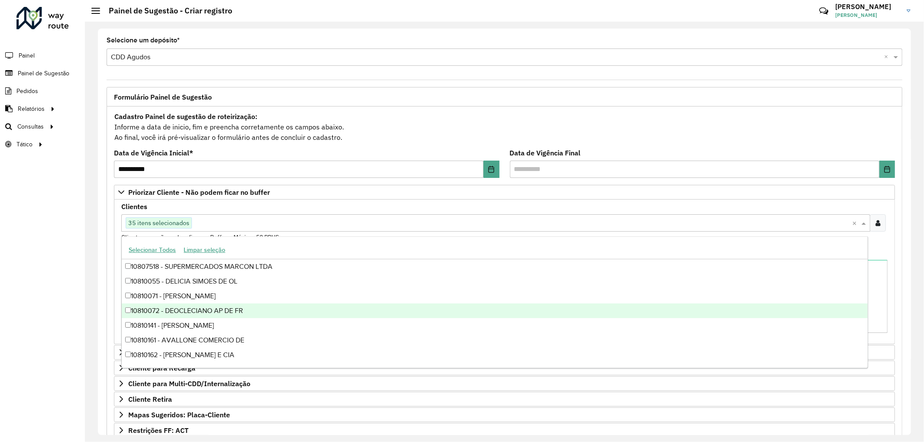
click at [66, 252] on div "Roteirizador AmbevTech Painel Painel de Sugestão Pedidos Relatórios Clientes Cl…" at bounding box center [42, 221] width 85 height 442
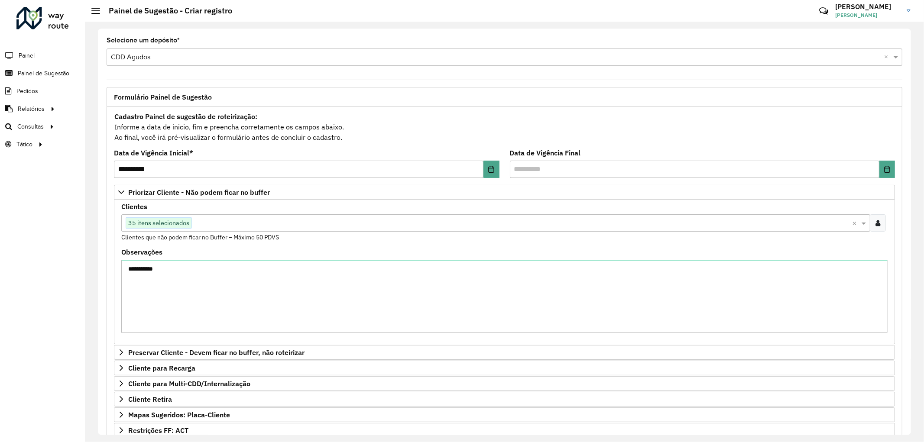
click at [230, 224] on input "text" at bounding box center [522, 223] width 660 height 10
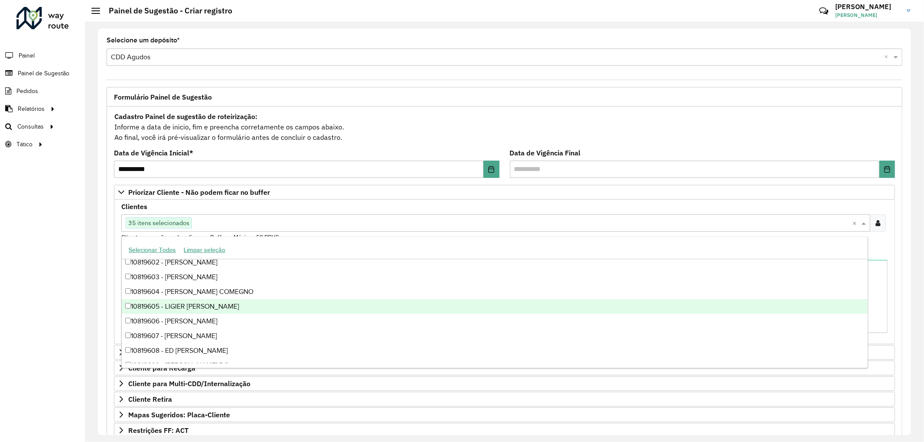
scroll to position [35304, 0]
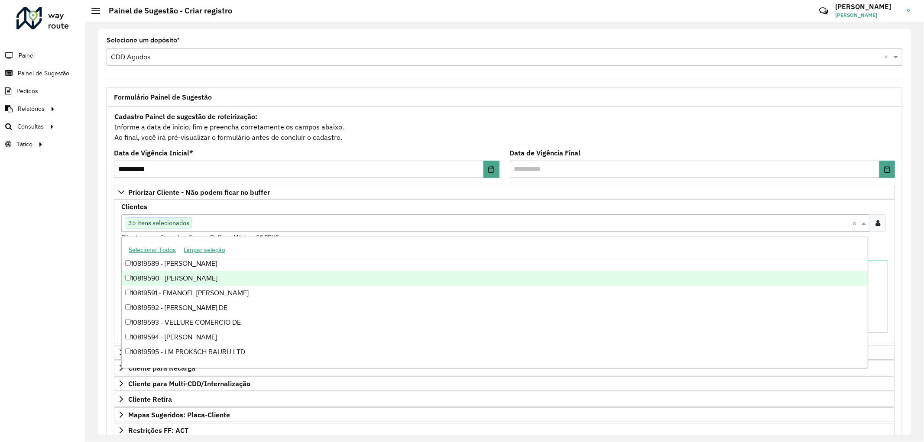
click at [240, 220] on input "text" at bounding box center [522, 223] width 660 height 10
click at [68, 255] on div "Roteirizador AmbevTech Painel Painel de Sugestão Pedidos Relatórios Clientes Cl…" at bounding box center [42, 221] width 85 height 442
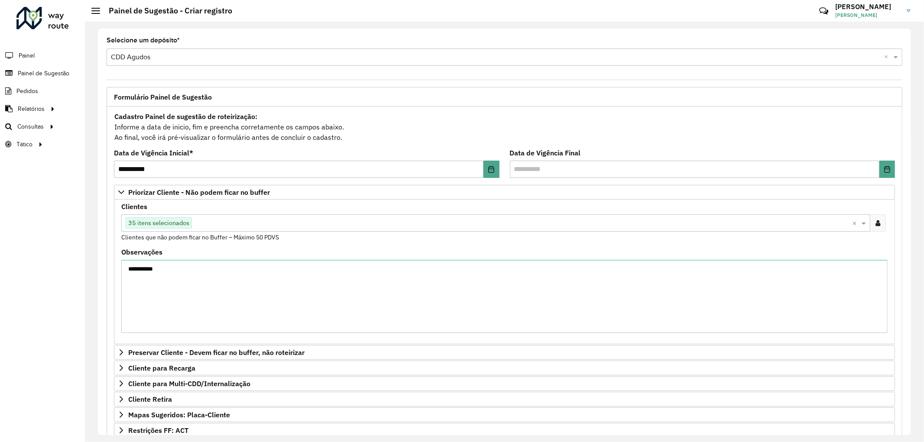
click at [42, 320] on div "Roteirizador AmbevTech Painel Painel de Sugestão Pedidos Relatórios Clientes Cl…" at bounding box center [42, 221] width 85 height 442
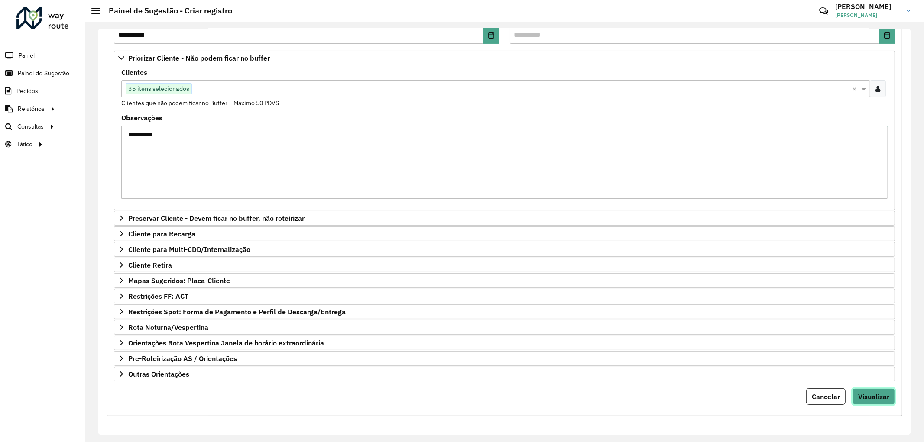
click at [873, 393] on span "Visualizar" at bounding box center [873, 396] width 31 height 9
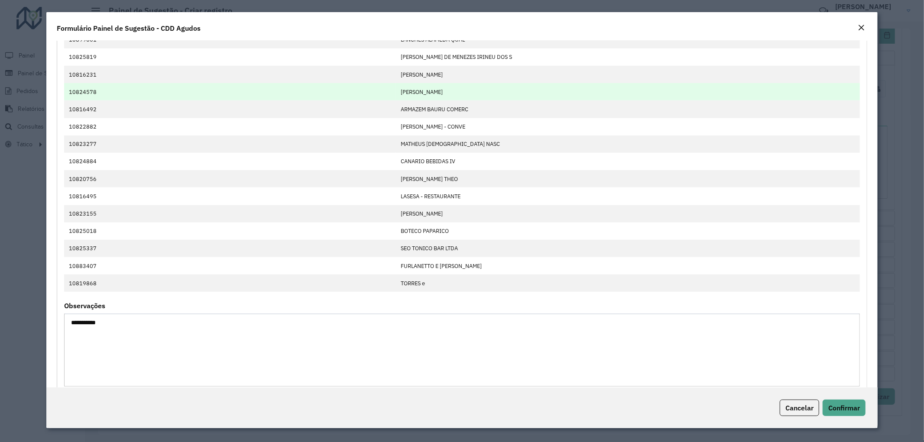
scroll to position [337, 0]
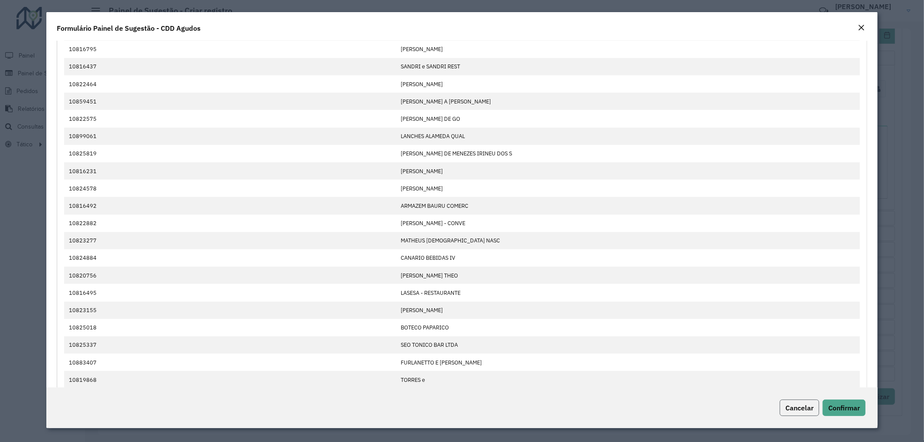
click at [794, 409] on span "Cancelar" at bounding box center [799, 408] width 28 height 9
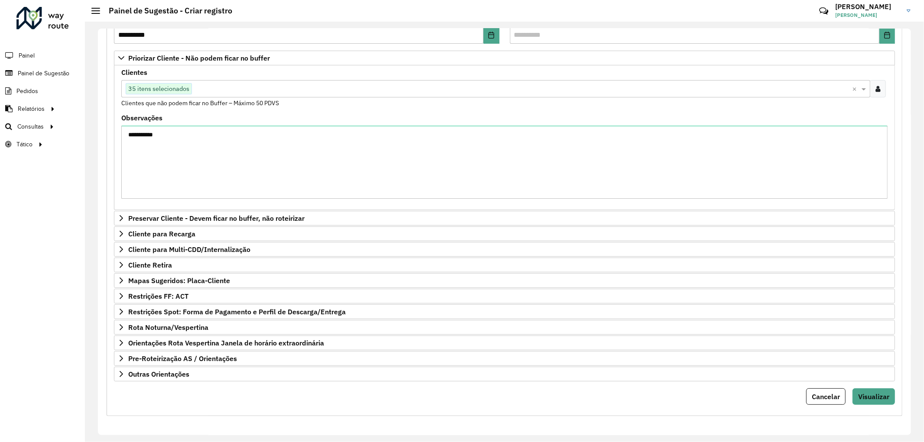
click at [243, 89] on input "text" at bounding box center [522, 89] width 660 height 10
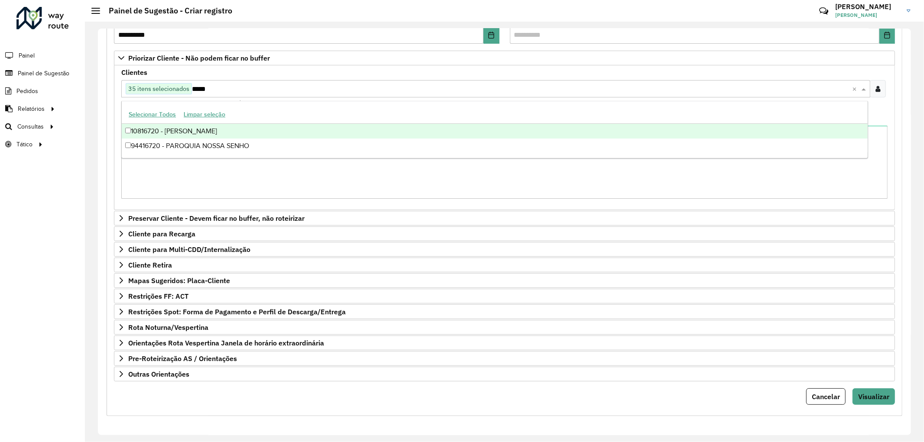
scroll to position [0, 0]
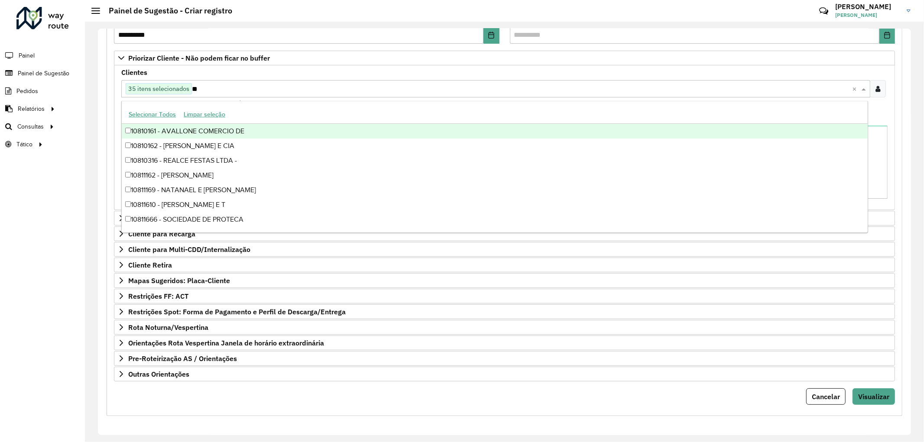
type input "*"
type input "*****"
type input "*"
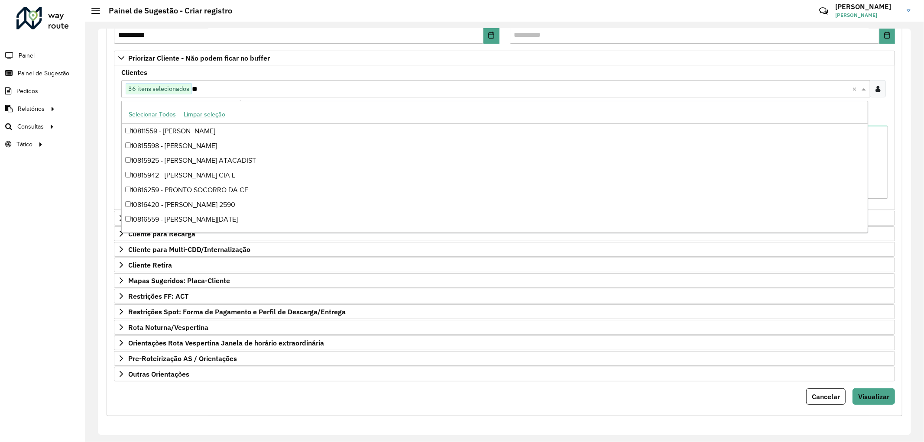
type input "*"
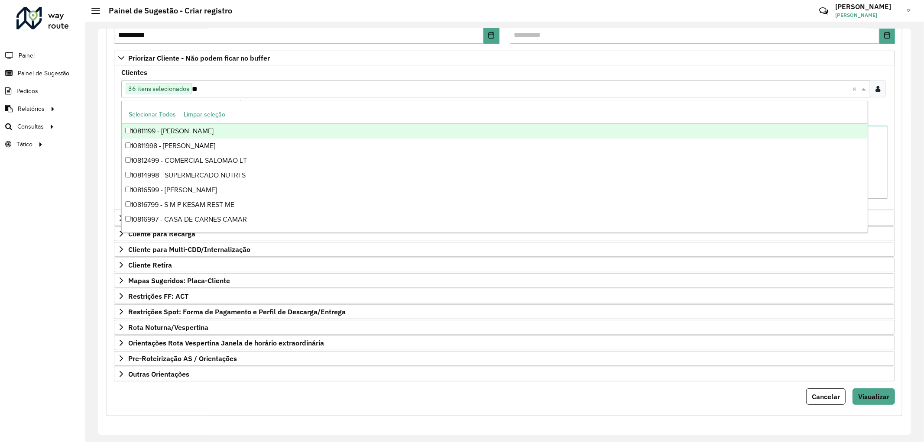
type input "*"
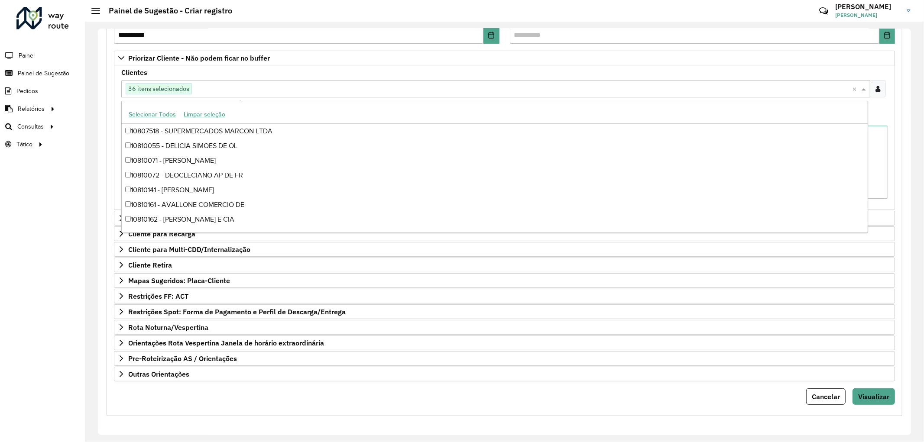
click at [60, 171] on div "Roteirizador AmbevTech Painel Painel de Sugestão Pedidos Relatórios Clientes Cl…" at bounding box center [42, 221] width 85 height 442
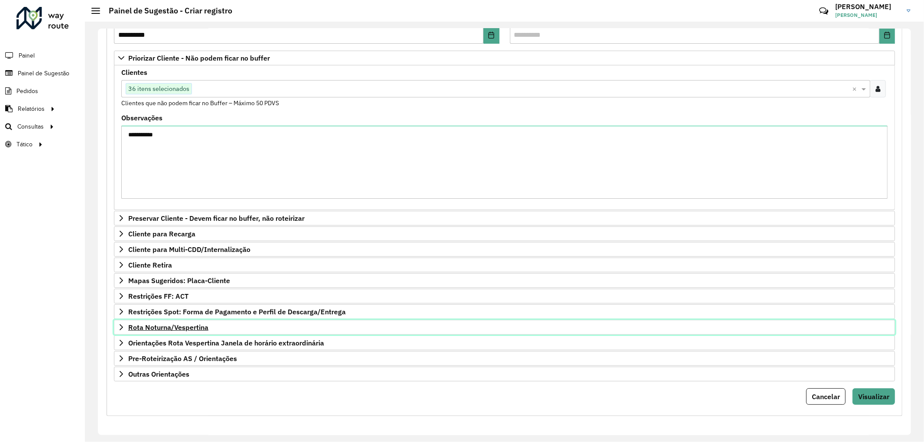
click at [184, 326] on span "Rota Noturna/Vespertina" at bounding box center [168, 327] width 80 height 7
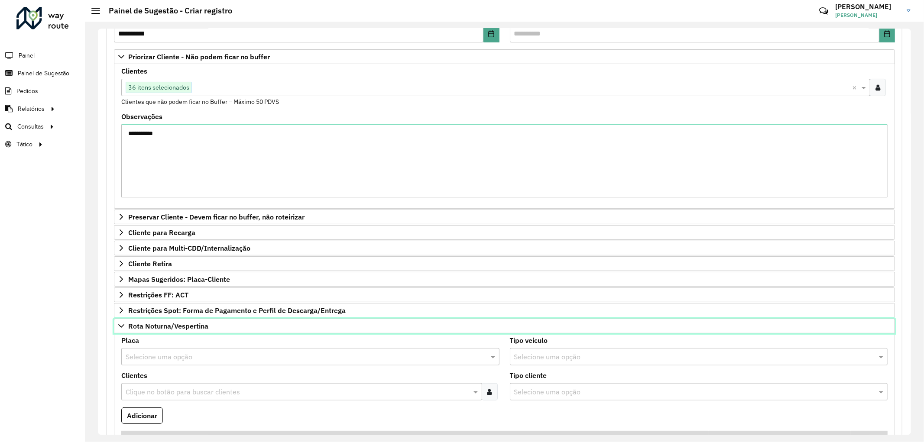
scroll to position [280, 0]
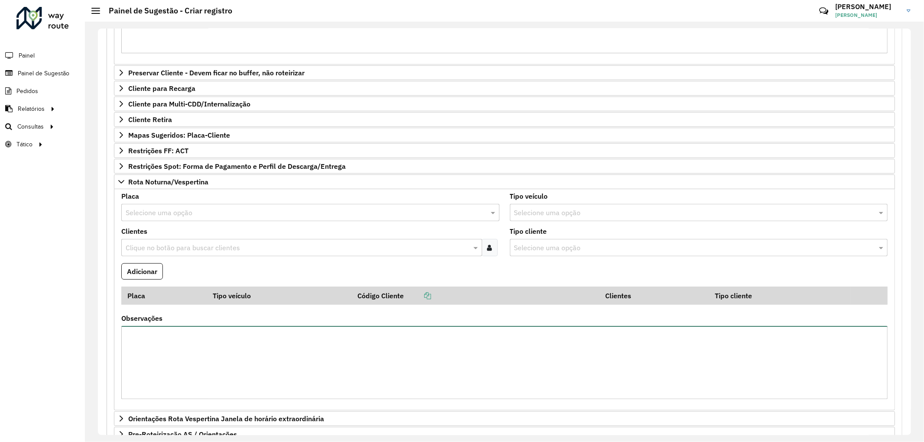
click at [204, 346] on textarea "Observações" at bounding box center [504, 362] width 766 height 73
click at [343, 373] on textarea "**********" at bounding box center [504, 362] width 766 height 73
type textarea "**********"
click at [389, 256] on div "Clique no botão para buscar clientes" at bounding box center [301, 247] width 361 height 17
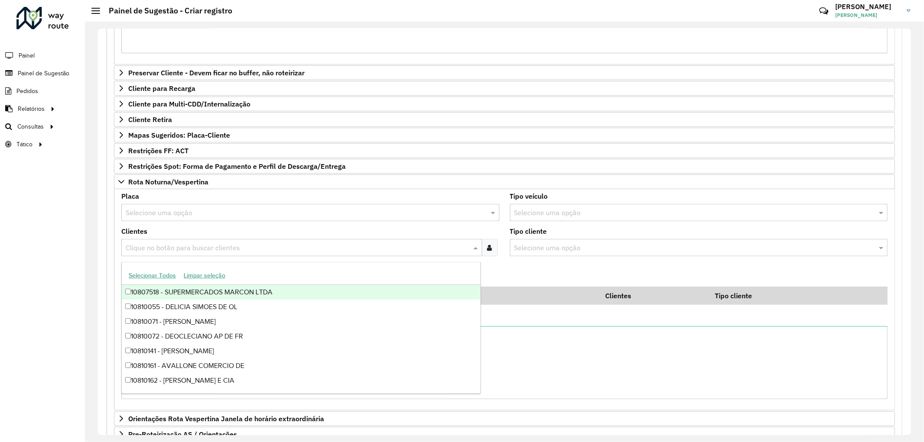
click at [84, 256] on div "Roteirizador AmbevTech Painel Painel de Sugestão Pedidos Relatórios Clientes Cl…" at bounding box center [42, 221] width 85 height 442
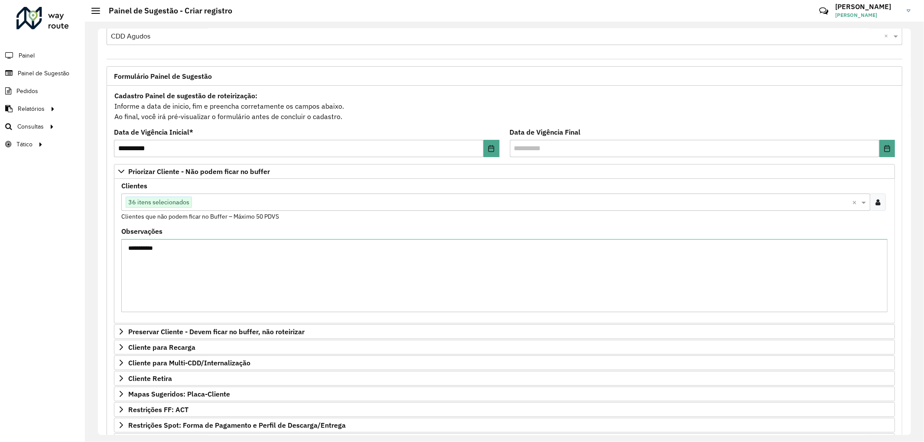
scroll to position [117, 0]
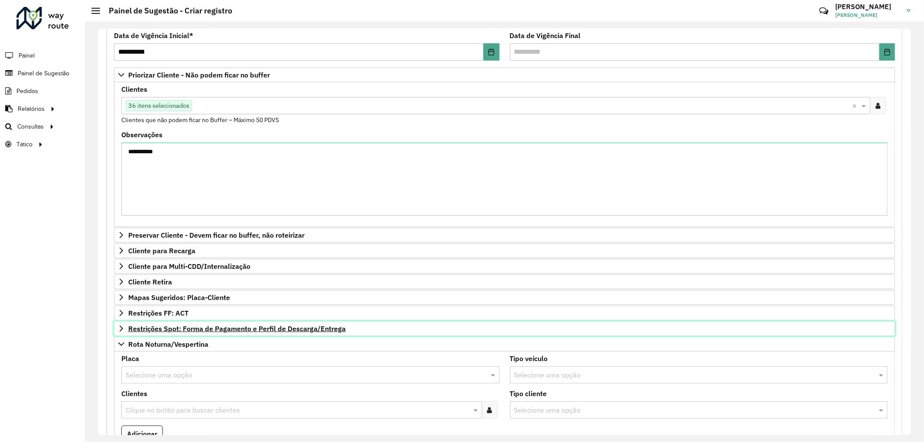
click at [213, 326] on span "Restrições Spot: Forma de Pagamento e Perfil de Descarga/Entrega" at bounding box center [236, 328] width 217 height 7
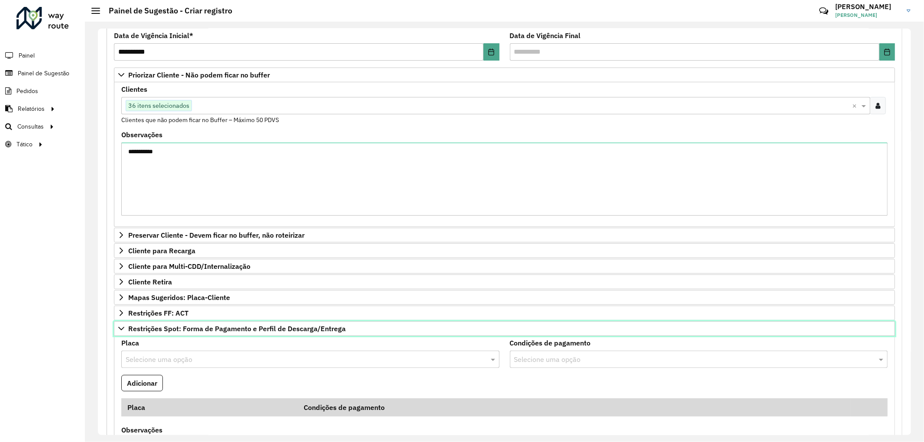
scroll to position [262, 0]
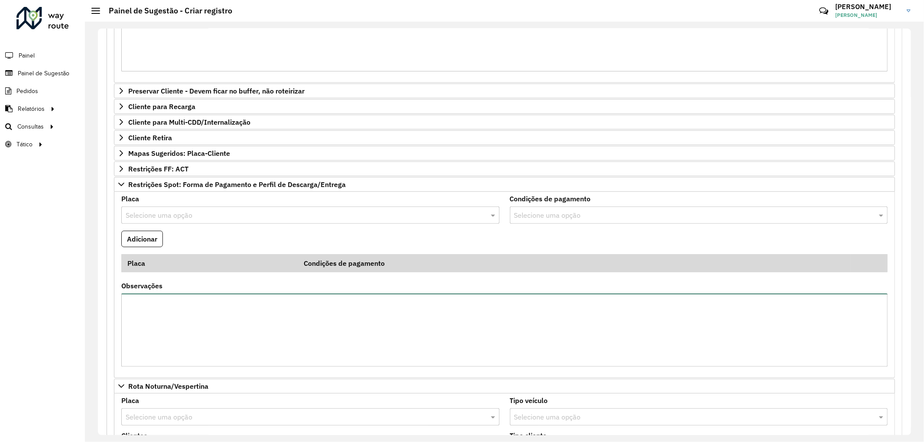
click at [214, 328] on textarea "Observações" at bounding box center [504, 330] width 766 height 73
type textarea "**********"
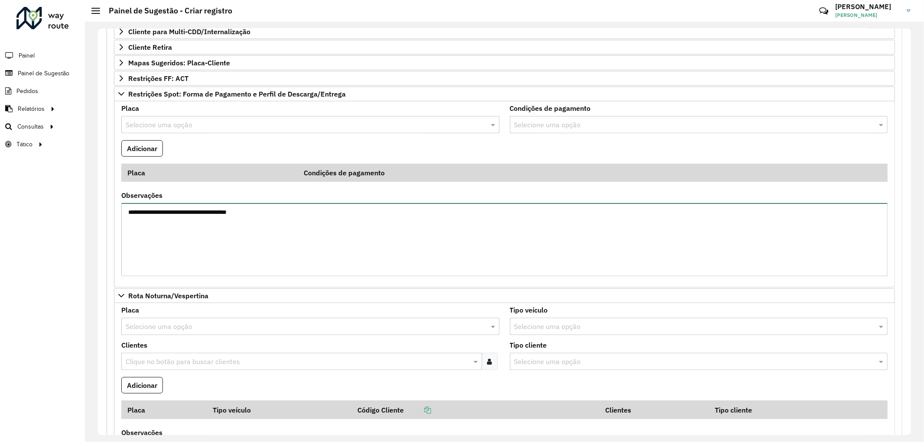
scroll to position [208, 0]
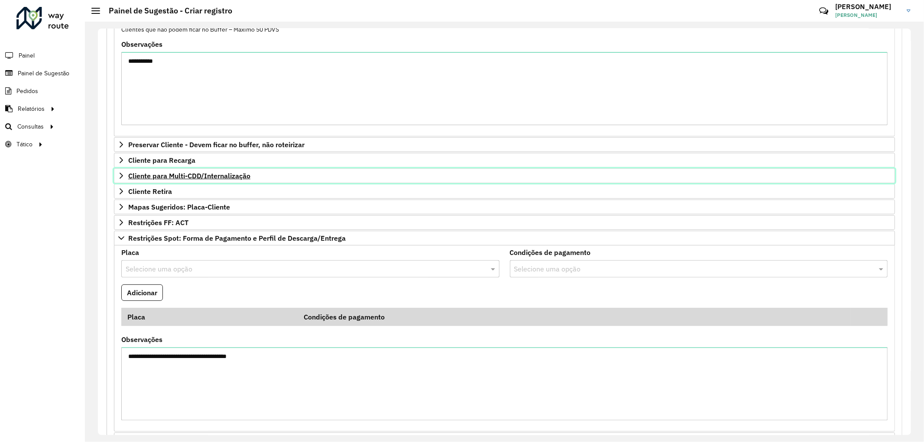
click at [200, 176] on span "Cliente para Multi-CDD/Internalização" at bounding box center [189, 175] width 122 height 7
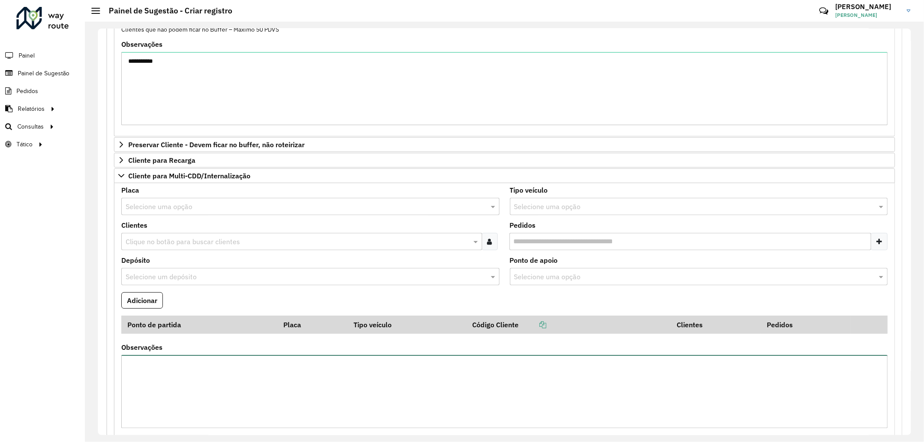
click at [207, 392] on textarea "Observações" at bounding box center [504, 391] width 766 height 73
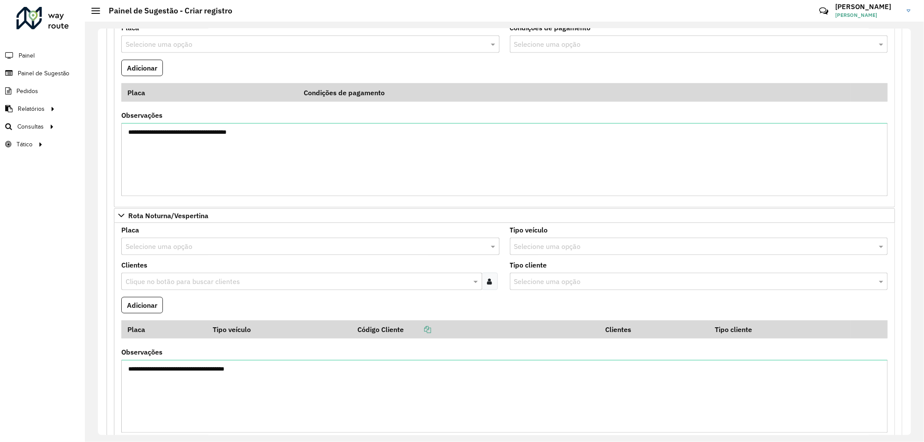
scroll to position [802, 0]
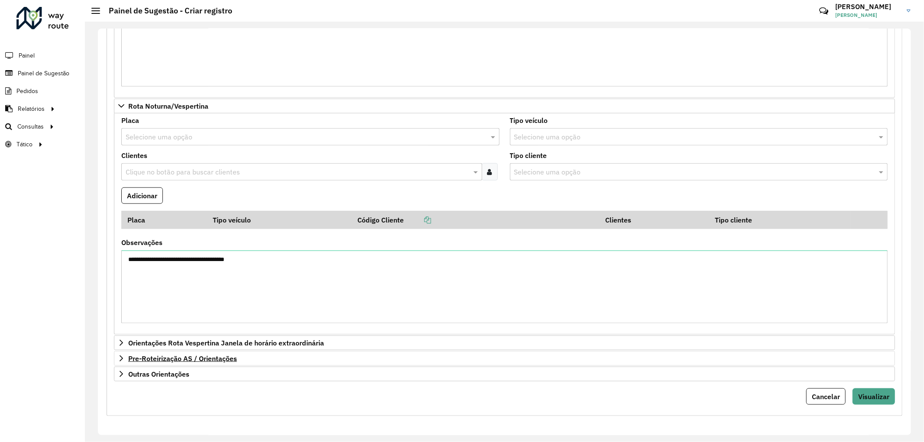
type textarea "**********"
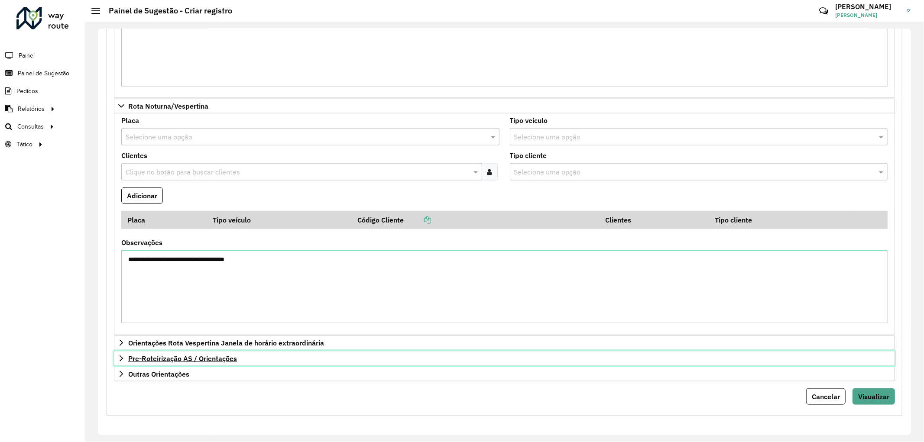
click at [209, 358] on span "Pre-Roteirização AS / Orientações" at bounding box center [182, 358] width 109 height 7
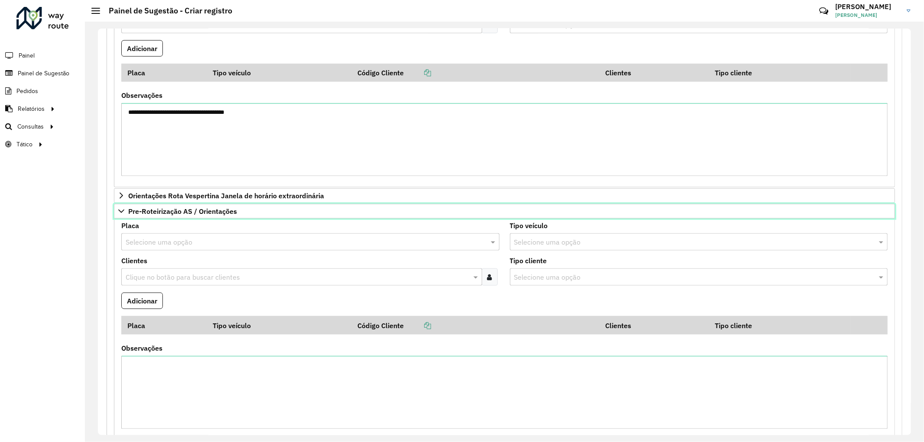
scroll to position [994, 0]
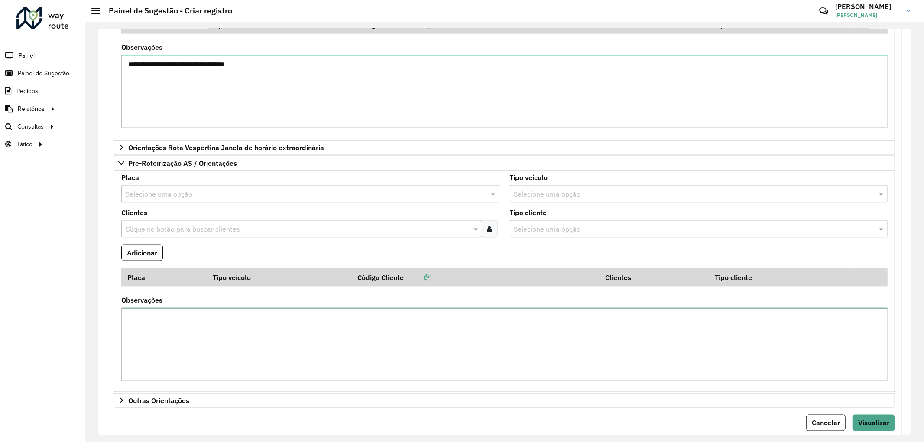
click at [203, 327] on textarea "Observações" at bounding box center [504, 344] width 766 height 73
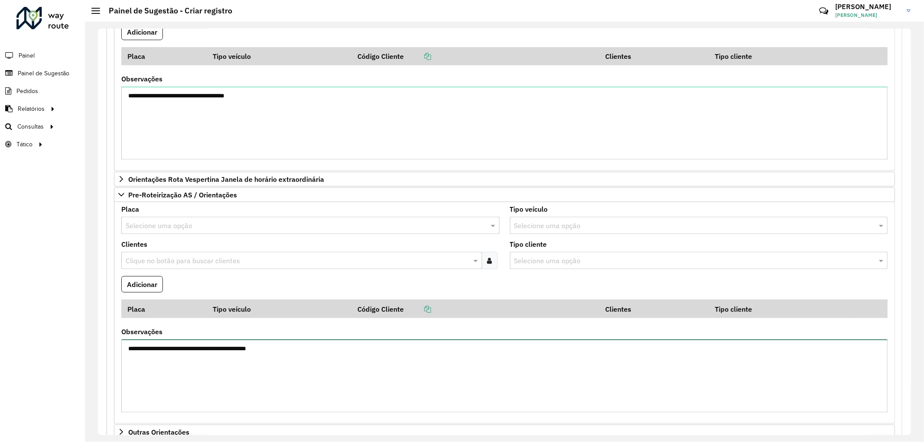
scroll to position [1024, 0]
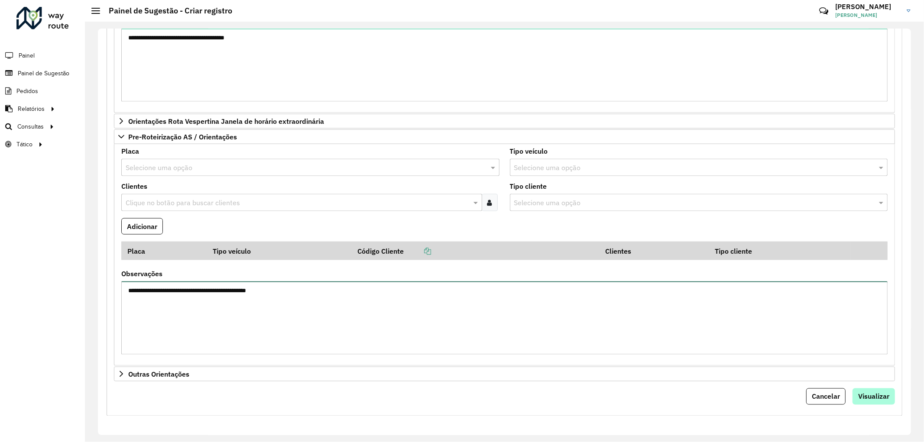
type textarea "**********"
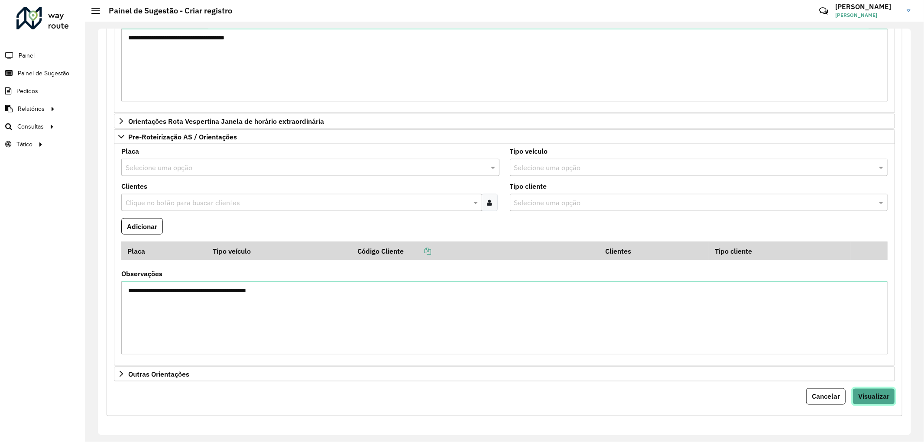
click at [868, 396] on span "Visualizar" at bounding box center [873, 396] width 31 height 9
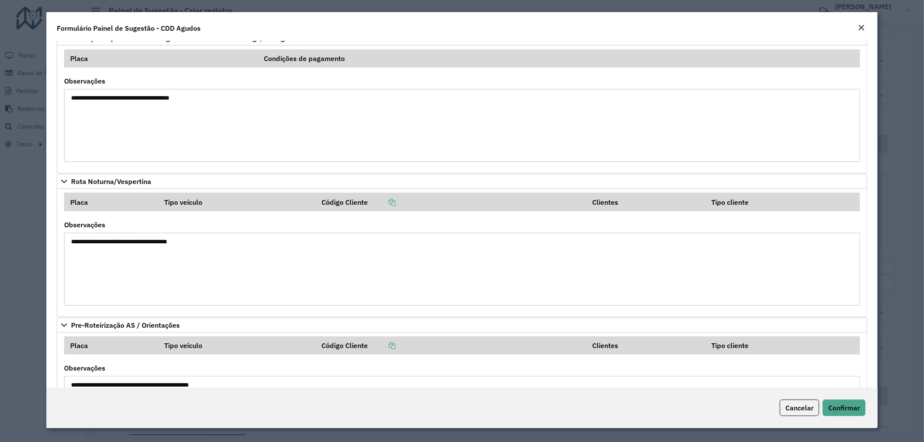
scroll to position [1049, 0]
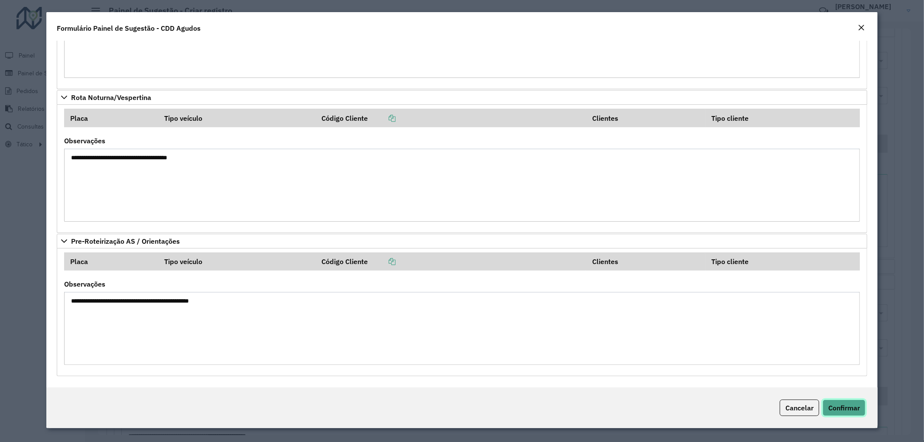
click at [841, 405] on span "Confirmar" at bounding box center [844, 408] width 32 height 9
